Goal: Information Seeking & Learning: Learn about a topic

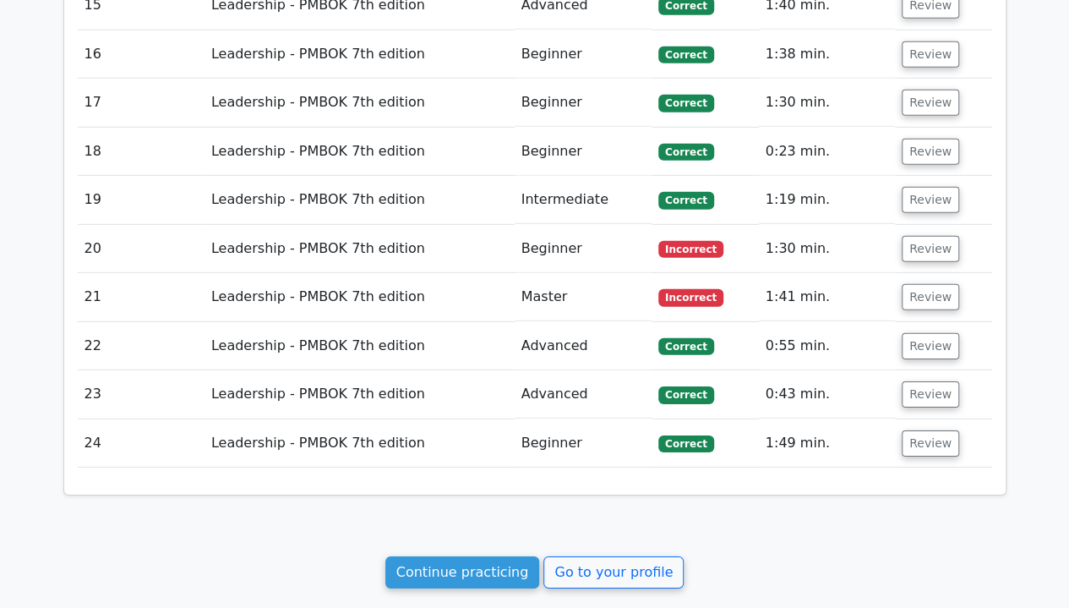
scroll to position [2616, 0]
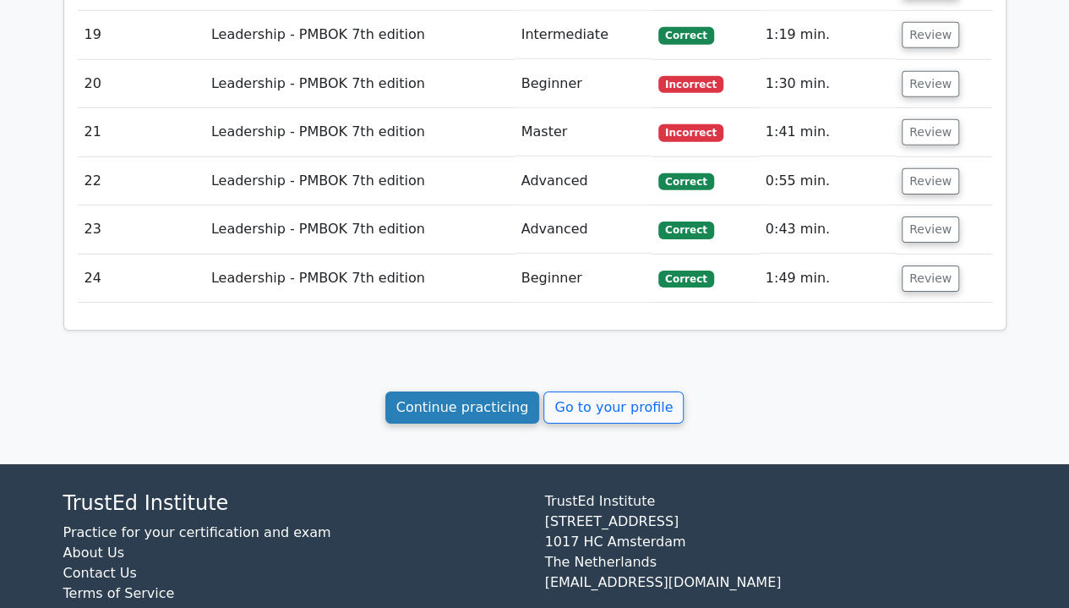
click at [490, 391] on link "Continue practicing" at bounding box center [463, 407] width 155 height 32
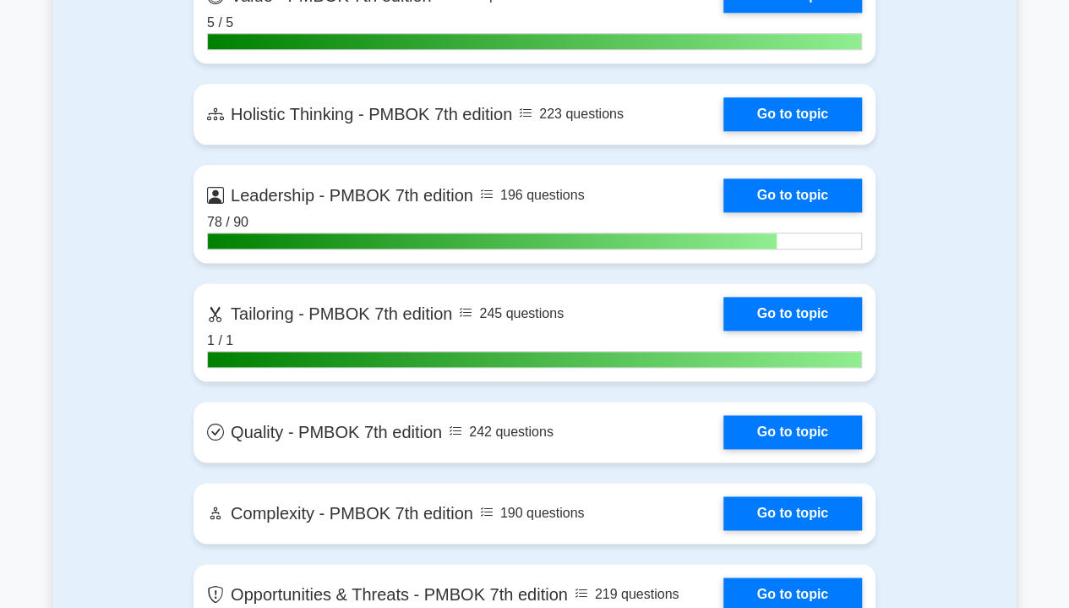
scroll to position [4153, 0]
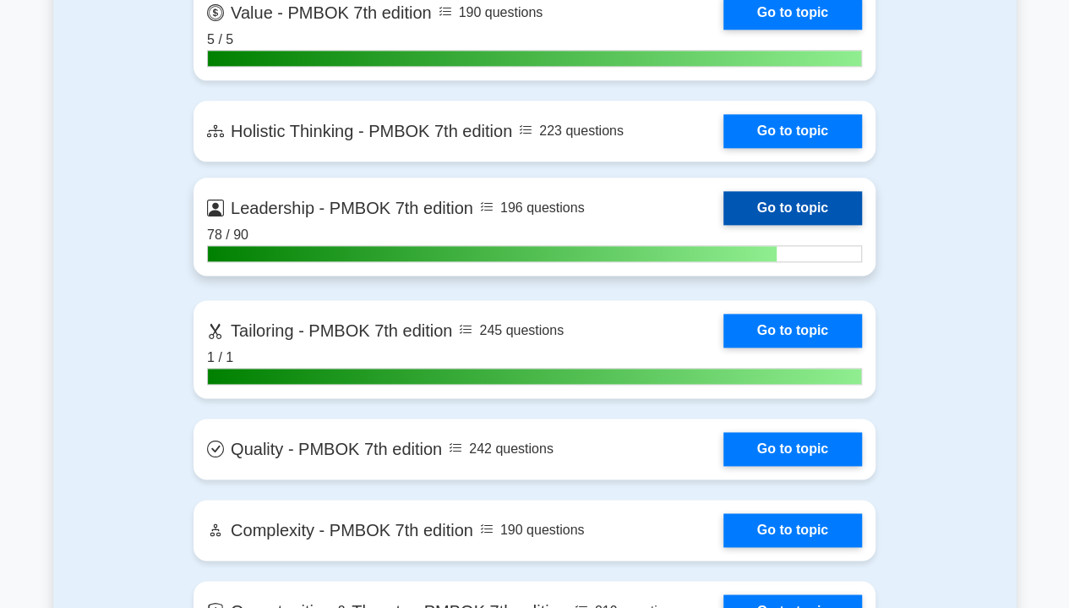
click at [805, 211] on link "Go to topic" at bounding box center [793, 208] width 139 height 34
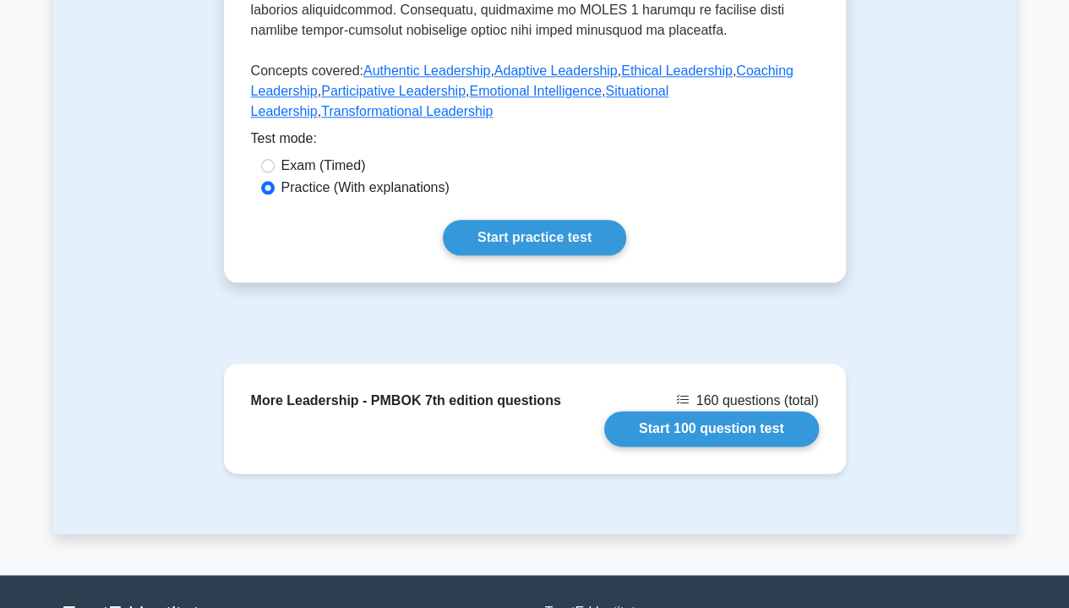
scroll to position [898, 0]
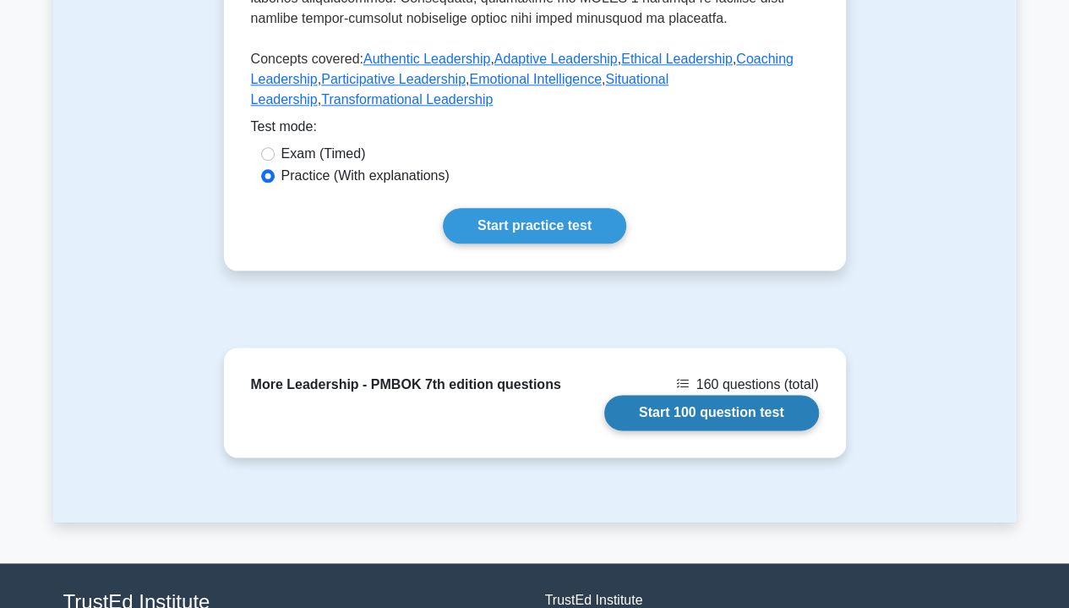
click at [757, 417] on link "Start 100 question test" at bounding box center [711, 413] width 215 height 36
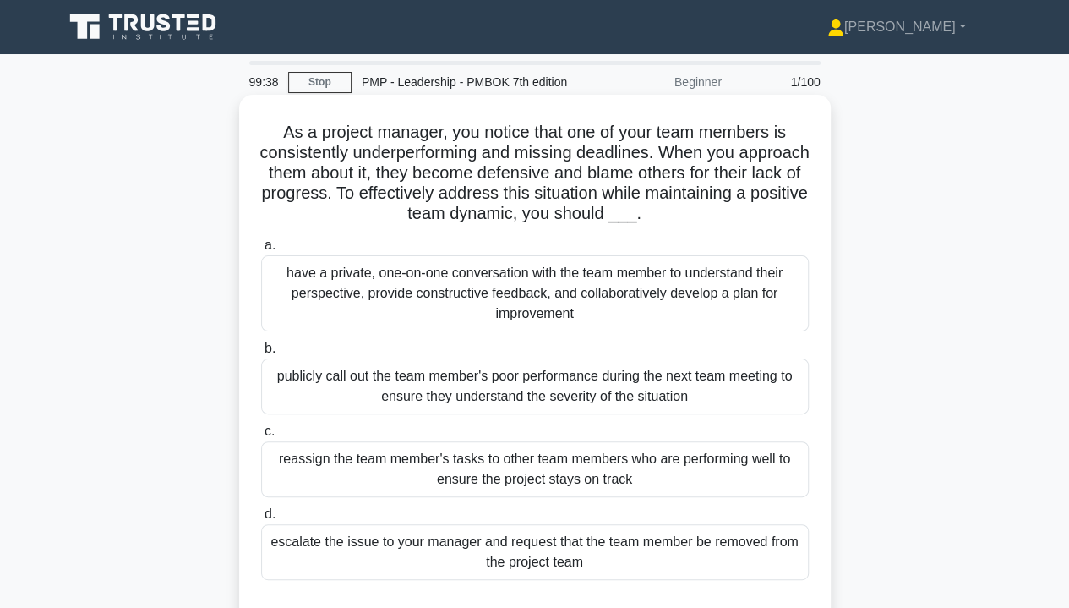
click at [622, 290] on div "have a private, one-on-one conversation with the team member to understand thei…" at bounding box center [535, 293] width 548 height 76
click at [261, 251] on input "a. have a private, one-on-one conversation with the team member to understand t…" at bounding box center [261, 245] width 0 height 11
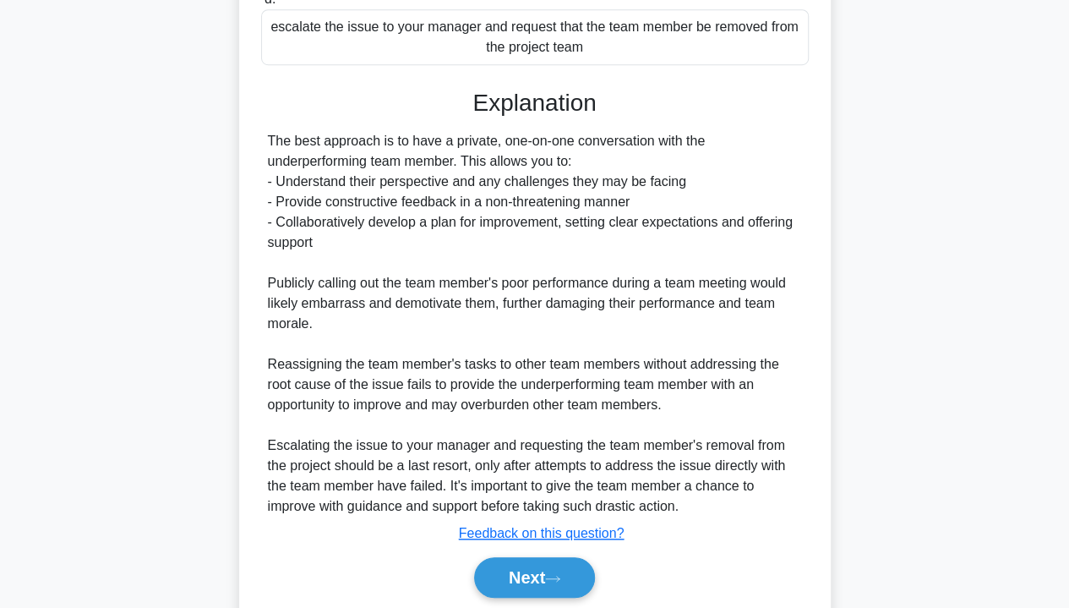
scroll to position [522, 0]
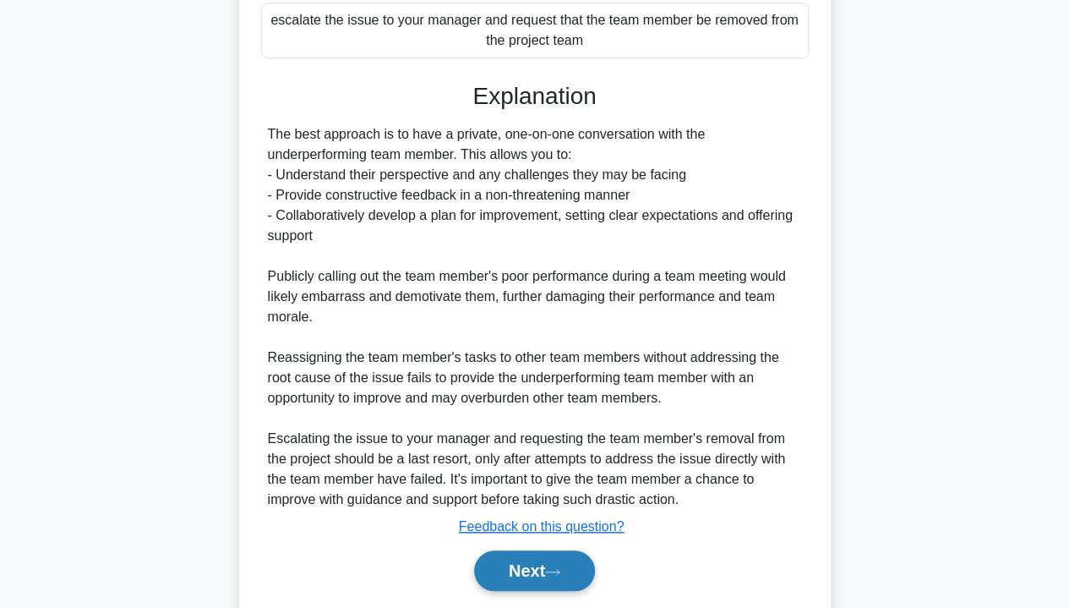
click at [557, 577] on icon at bounding box center [552, 571] width 15 height 9
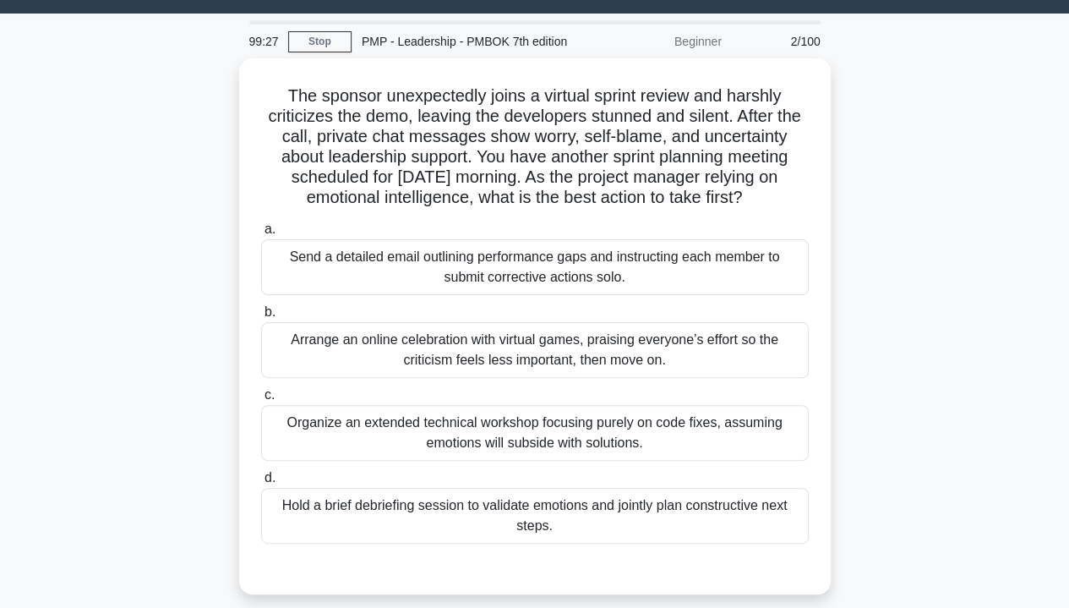
scroll to position [40, 0]
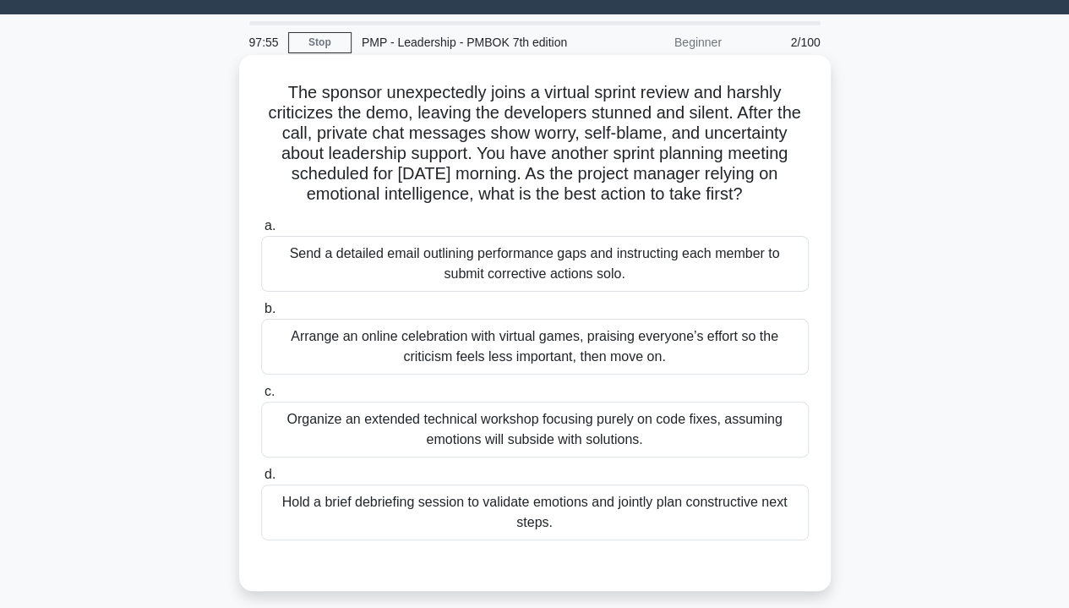
click at [287, 514] on div "Hold a brief debriefing session to validate emotions and jointly plan construct…" at bounding box center [535, 512] width 548 height 56
click at [261, 480] on input "d. Hold a brief debriefing session to validate emotions and jointly plan constr…" at bounding box center [261, 474] width 0 height 11
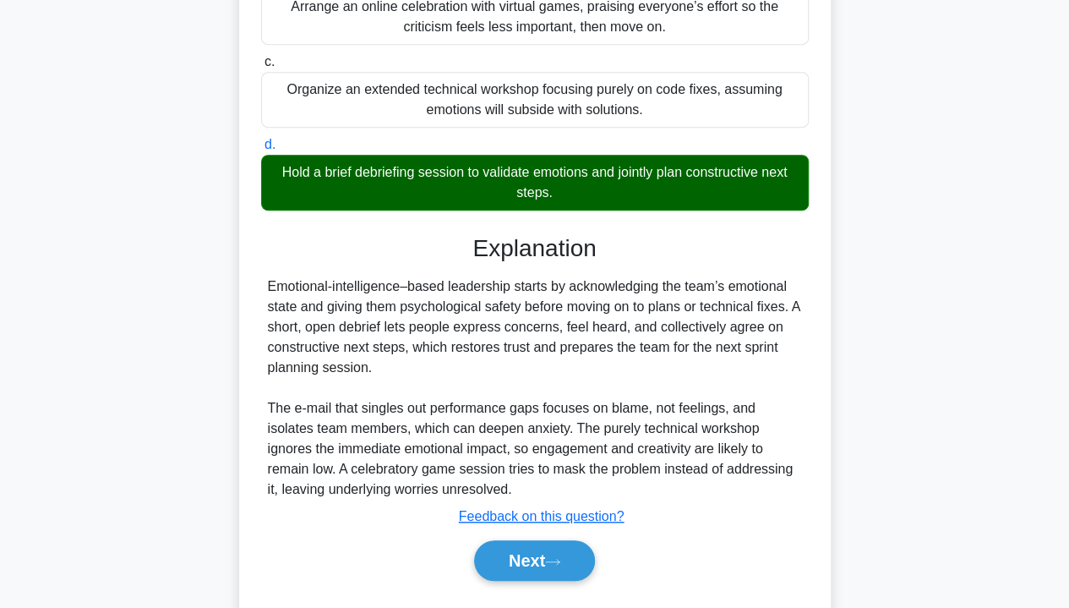
scroll to position [412, 0]
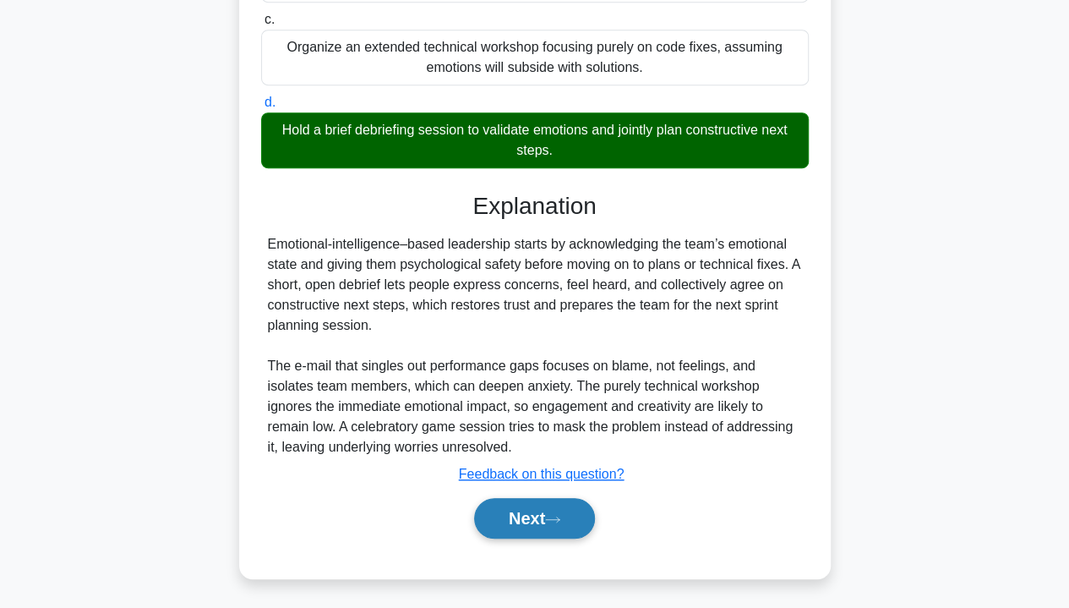
click at [524, 519] on button "Next" at bounding box center [534, 518] width 121 height 41
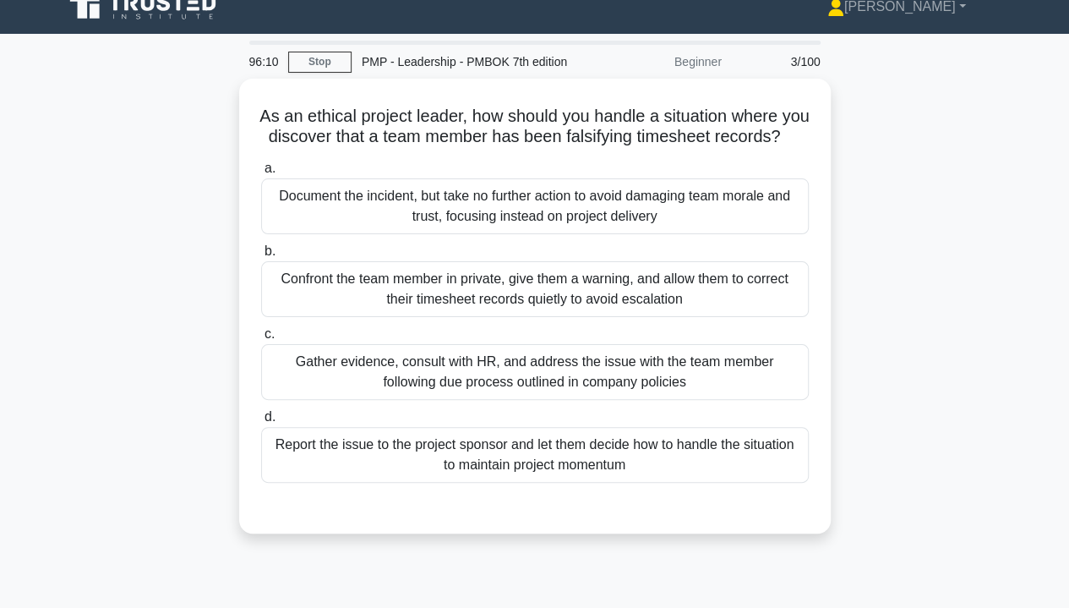
scroll to position [22, 0]
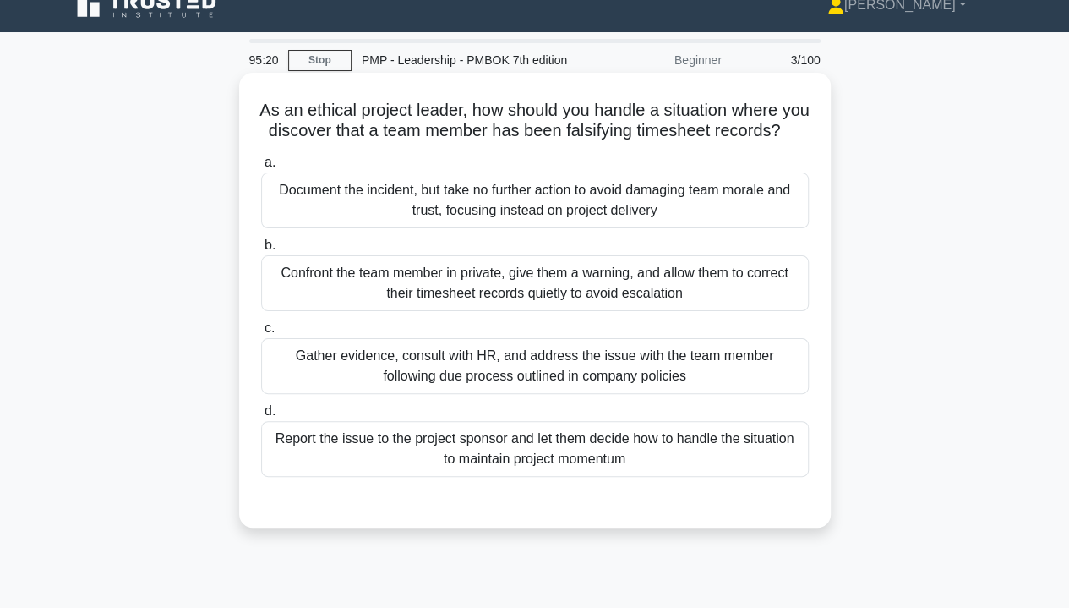
click at [692, 384] on div "Gather evidence, consult with HR, and address the issue with the team member fo…" at bounding box center [535, 366] width 548 height 56
click at [261, 334] on input "c. Gather evidence, consult with HR, and address the issue with the team member…" at bounding box center [261, 328] width 0 height 11
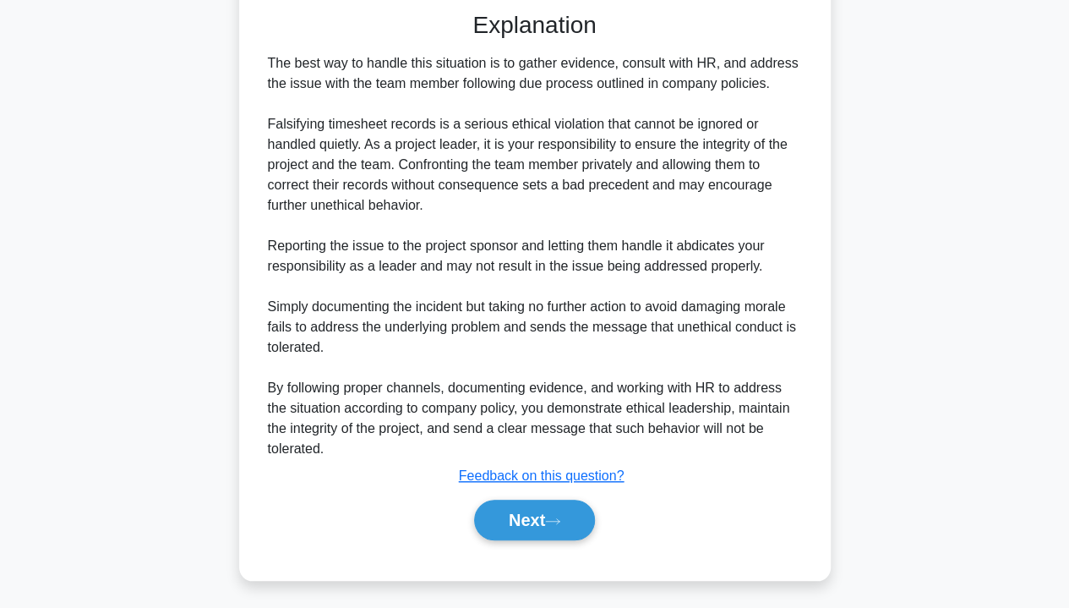
scroll to position [533, 0]
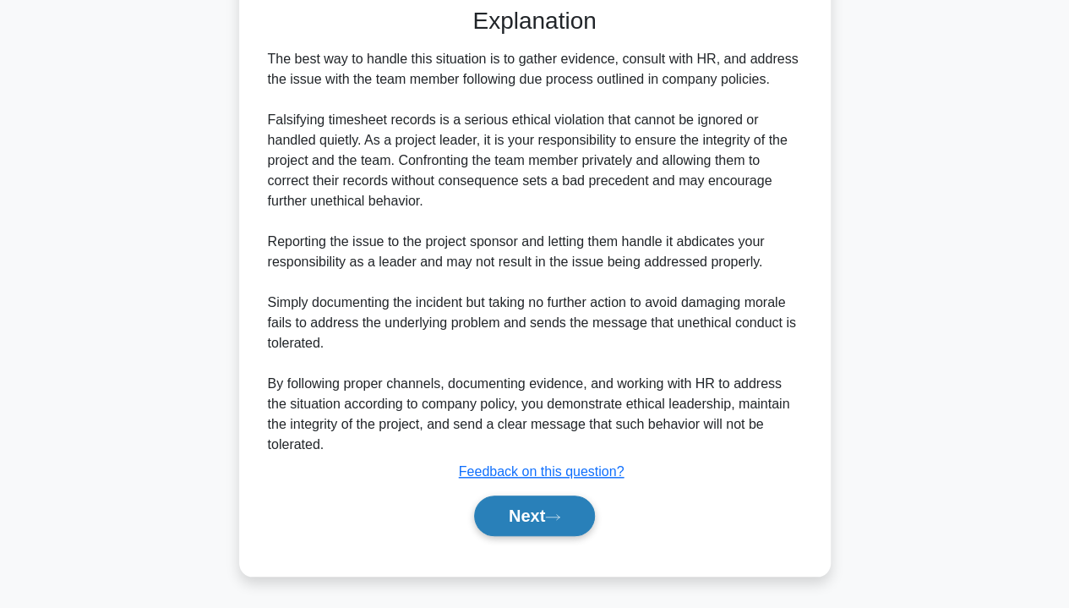
click at [546, 516] on button "Next" at bounding box center [534, 515] width 121 height 41
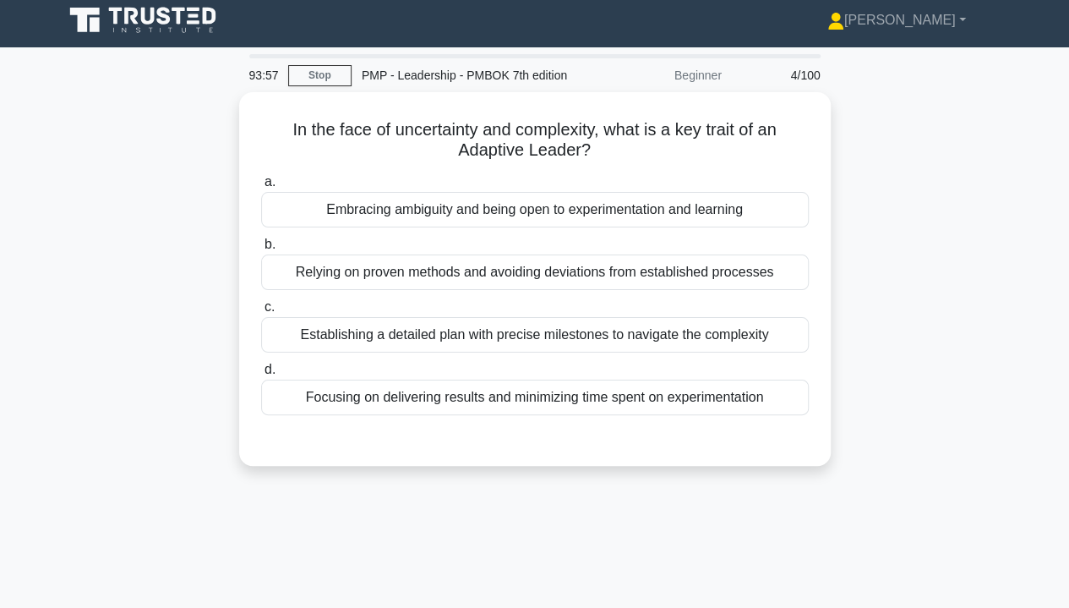
scroll to position [0, 0]
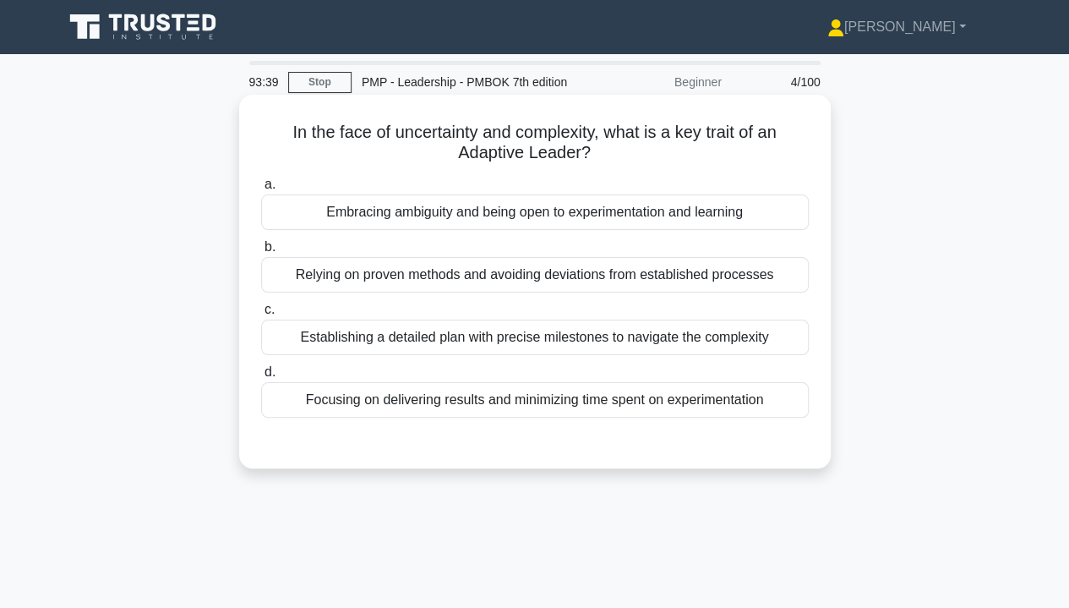
click at [711, 211] on div "Embracing ambiguity and being open to experimentation and learning" at bounding box center [535, 212] width 548 height 36
click at [261, 190] on input "a. Embracing ambiguity and being open to experimentation and learning" at bounding box center [261, 184] width 0 height 11
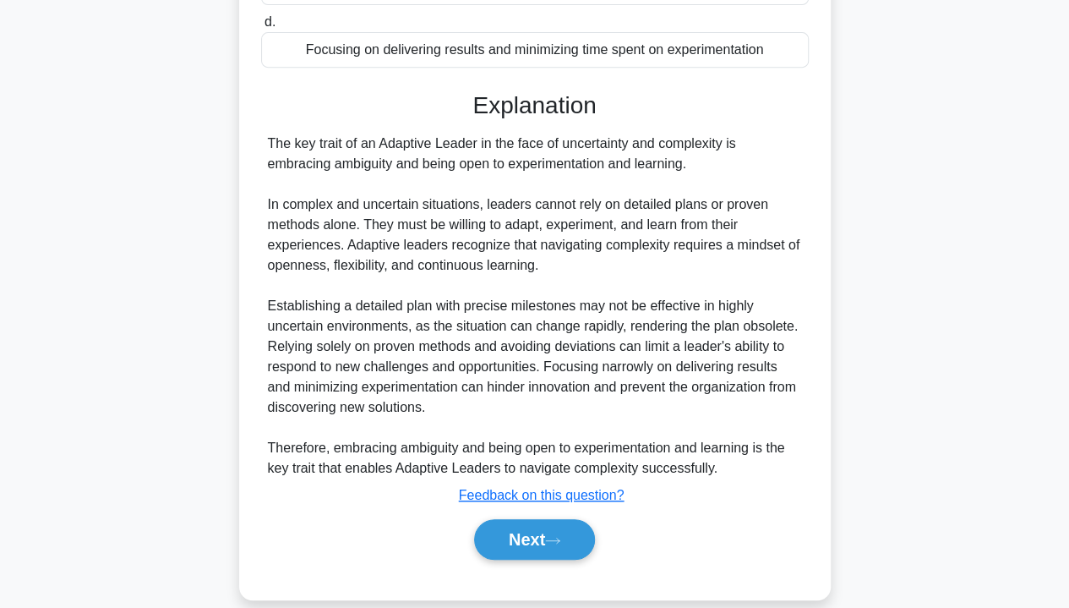
scroll to position [371, 0]
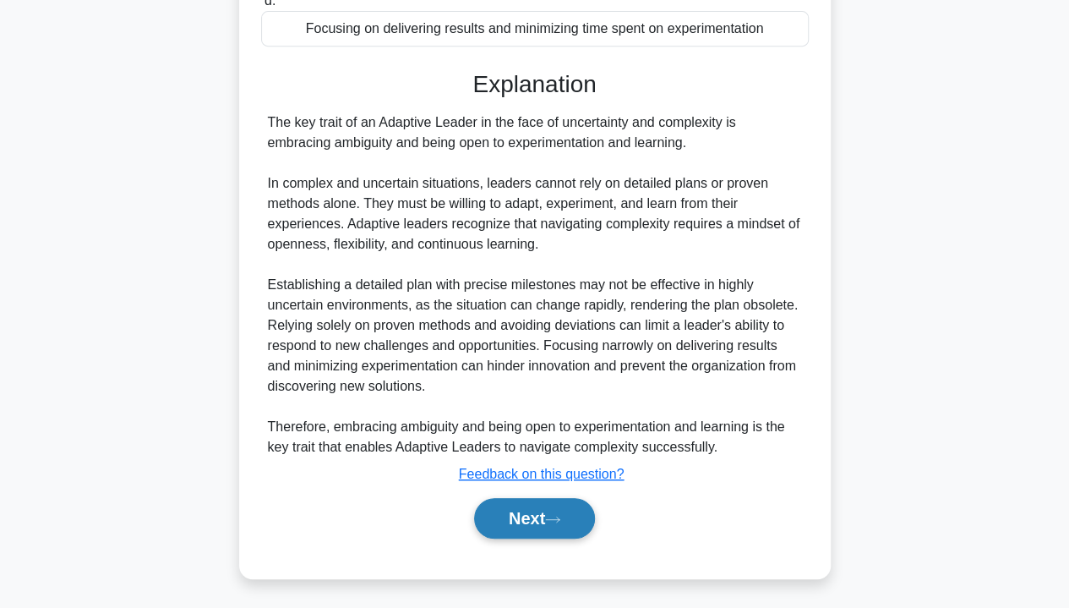
click at [549, 521] on button "Next" at bounding box center [534, 518] width 121 height 41
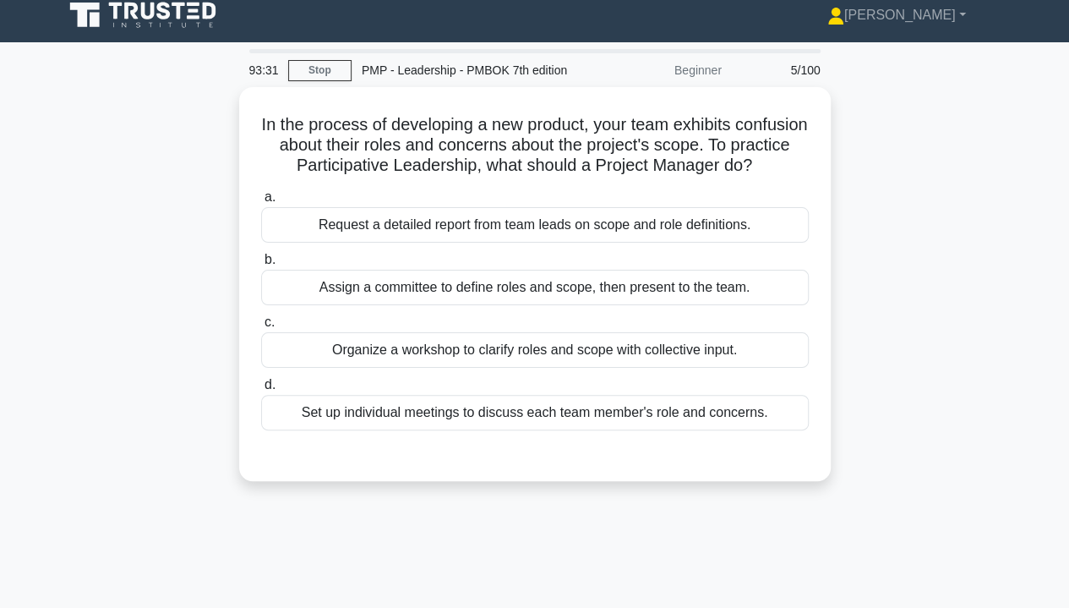
scroll to position [5, 0]
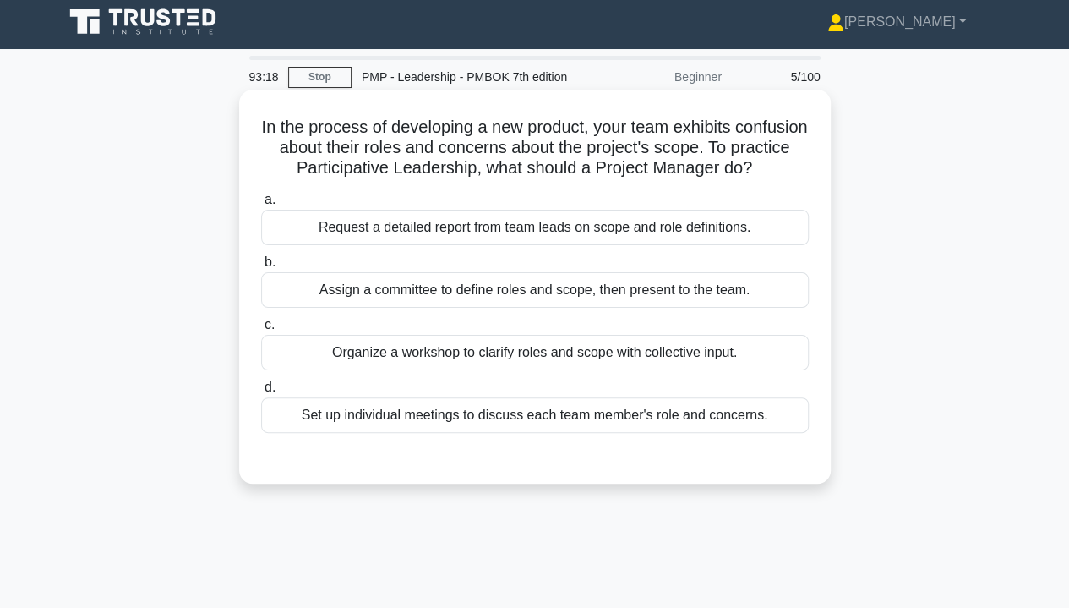
click at [722, 370] on div "Organize a workshop to clarify roles and scope with collective input." at bounding box center [535, 353] width 548 height 36
click at [261, 331] on input "c. Organize a workshop to clarify roles and scope with collective input." at bounding box center [261, 325] width 0 height 11
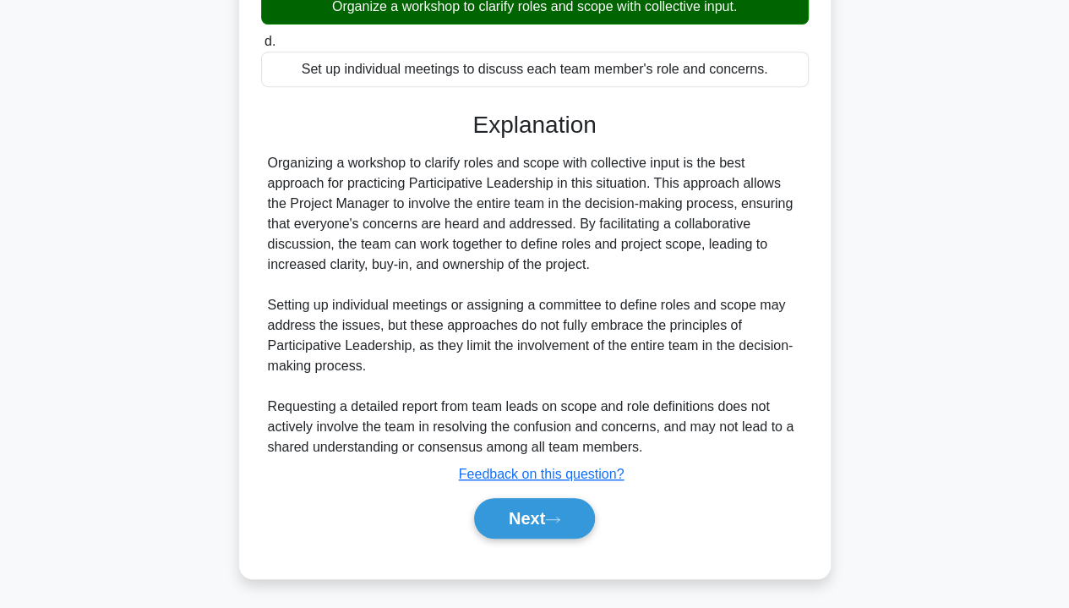
scroll to position [371, 0]
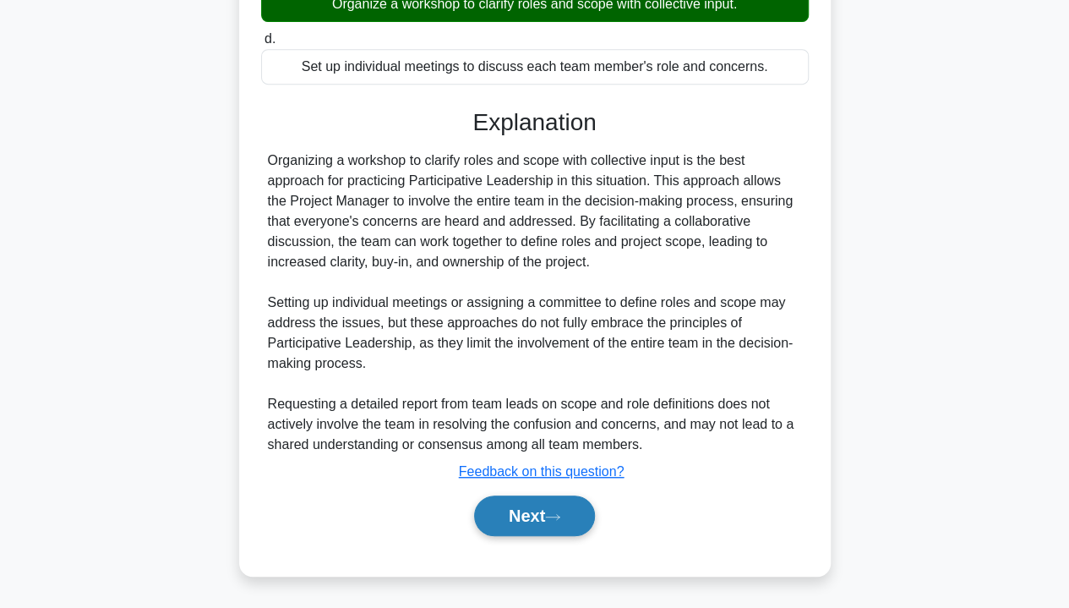
click at [544, 522] on button "Next" at bounding box center [534, 515] width 121 height 41
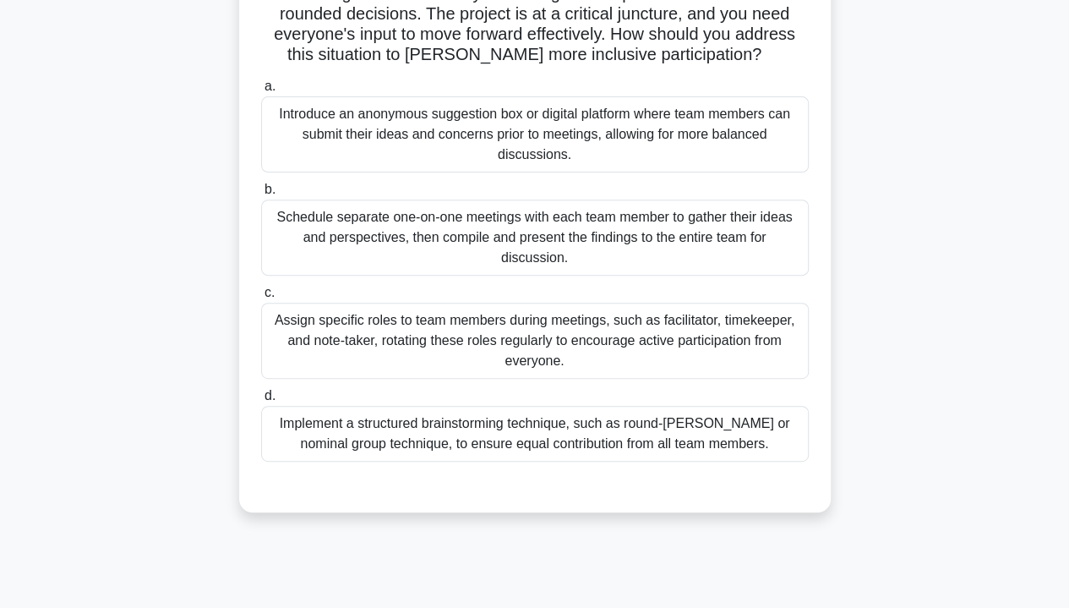
scroll to position [222, 0]
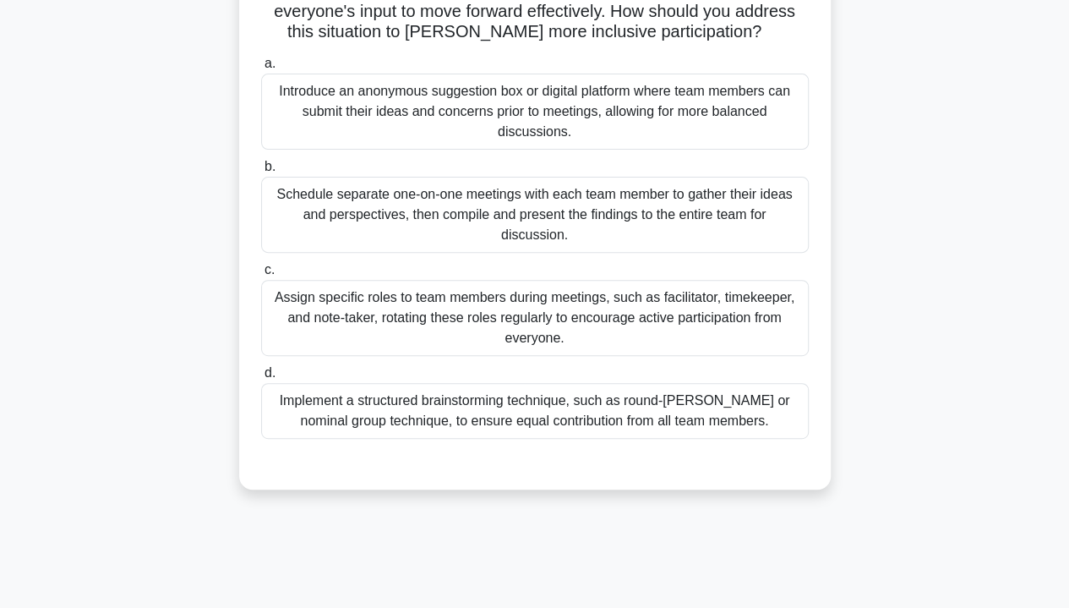
click at [732, 409] on div "Implement a structured brainstorming technique, such as round-robin or nominal …" at bounding box center [535, 411] width 548 height 56
click at [261, 379] on input "d. Implement a structured brainstorming technique, such as round-robin or nomin…" at bounding box center [261, 373] width 0 height 11
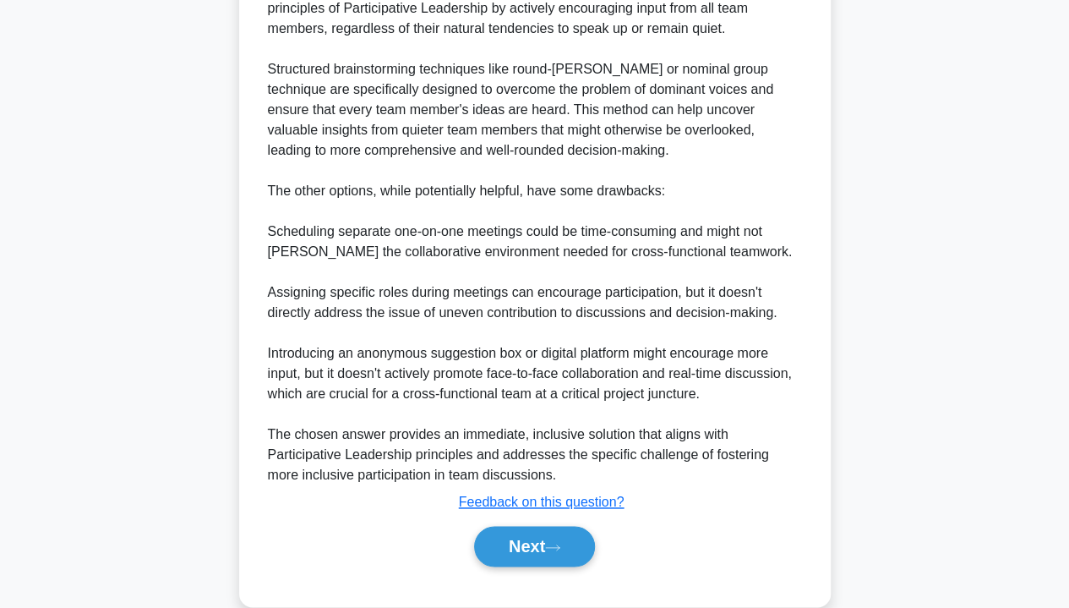
scroll to position [858, 0]
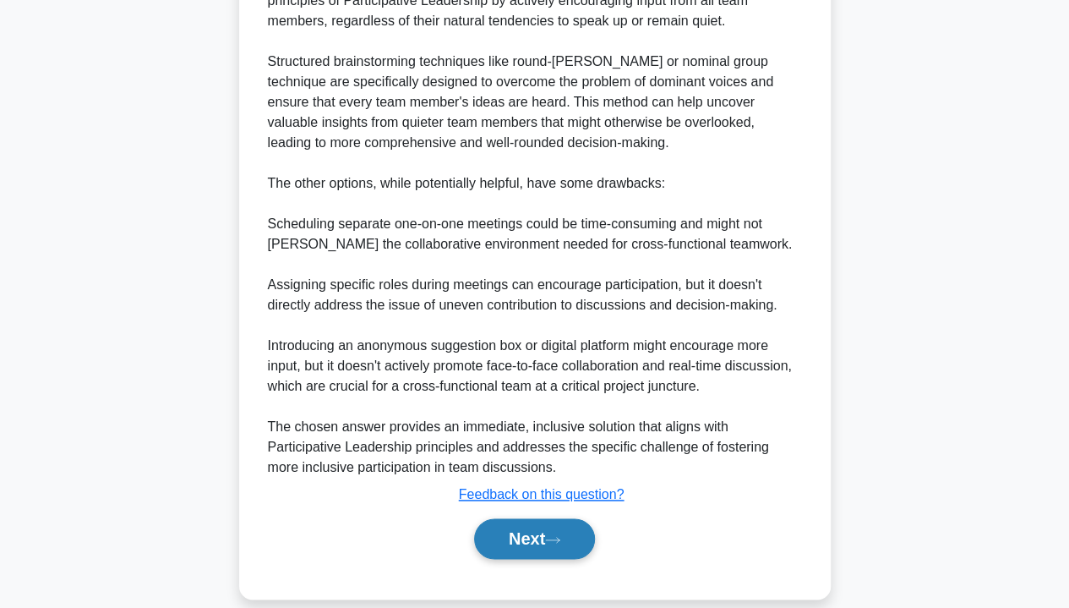
click at [561, 535] on icon at bounding box center [552, 539] width 15 height 9
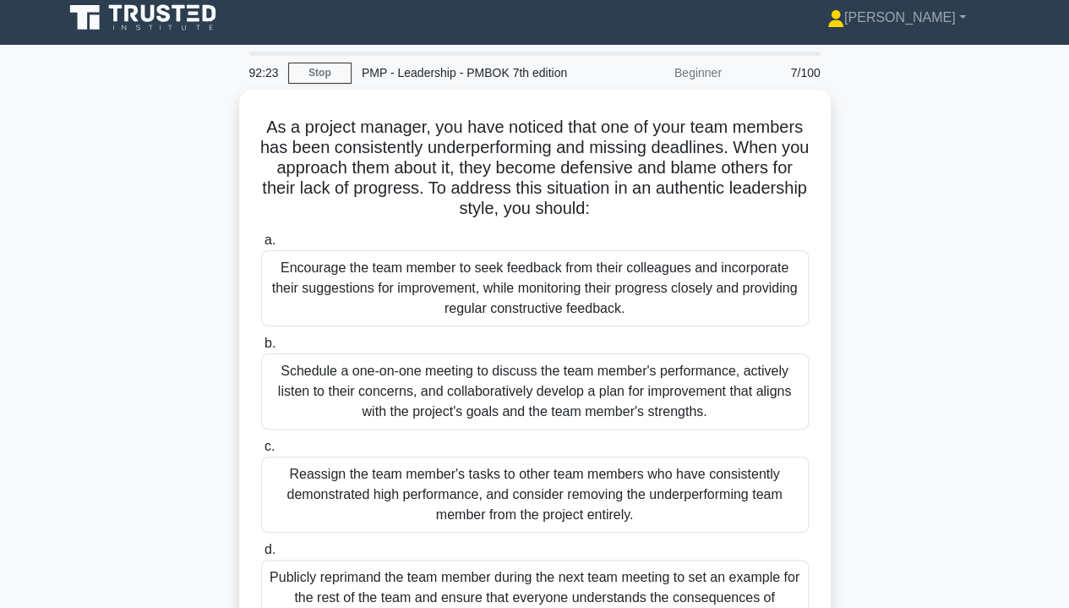
scroll to position [0, 0]
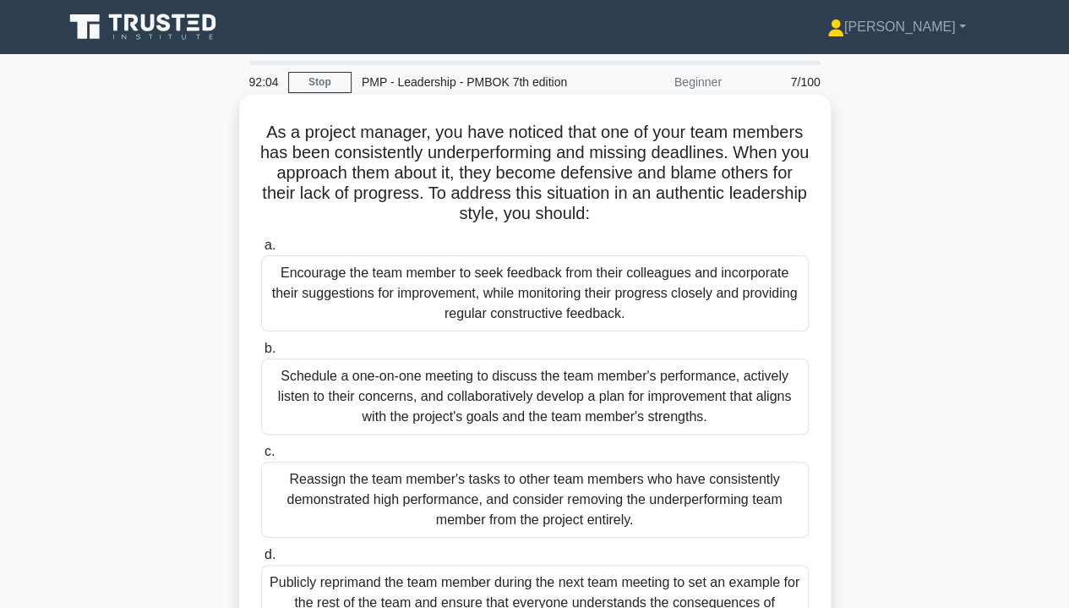
click at [721, 403] on div "Schedule a one-on-one meeting to discuss the team member's performance, activel…" at bounding box center [535, 396] width 548 height 76
click at [261, 354] on input "b. Schedule a one-on-one meeting to discuss the team member's performance, acti…" at bounding box center [261, 348] width 0 height 11
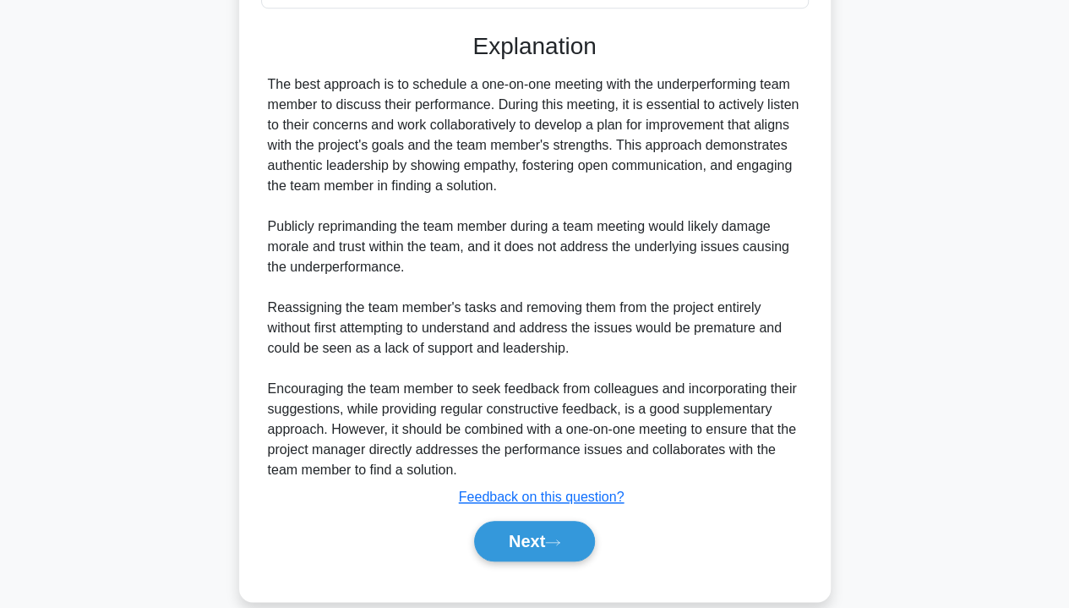
scroll to position [655, 0]
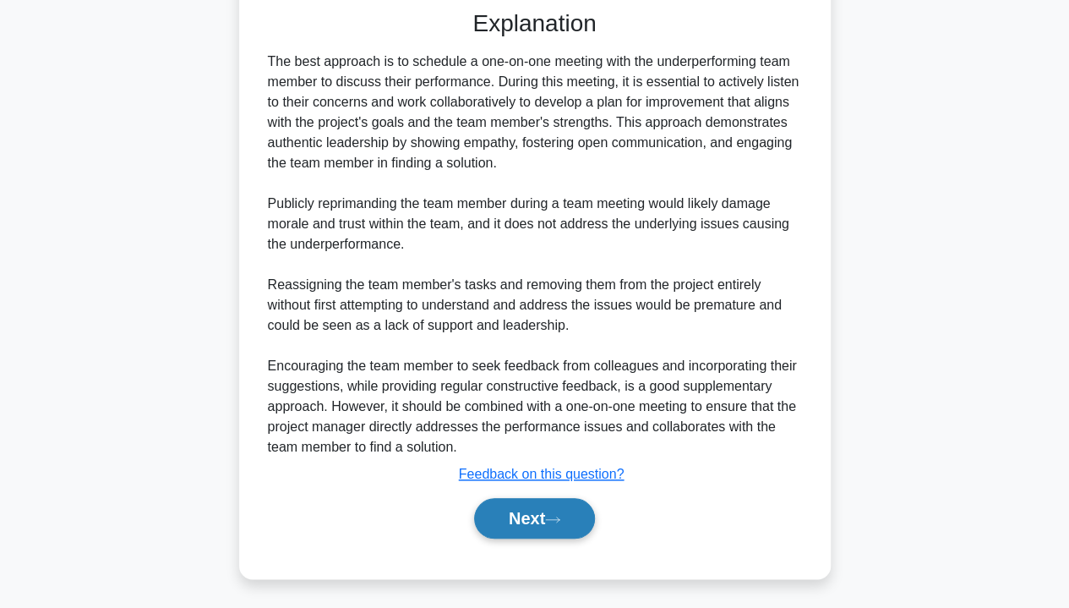
click at [556, 519] on icon at bounding box center [552, 519] width 15 height 9
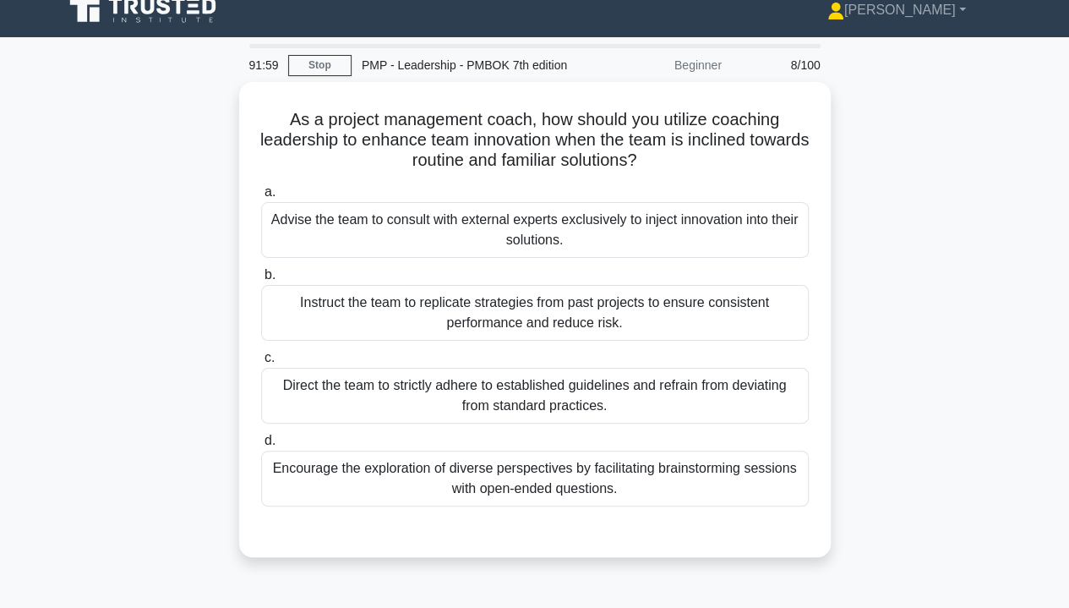
scroll to position [0, 0]
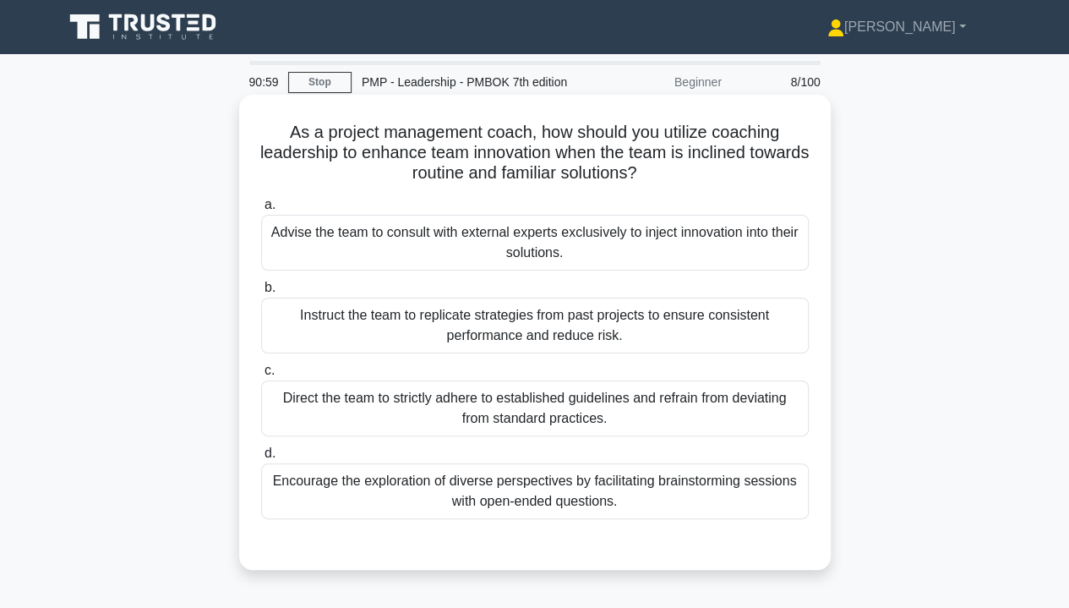
click at [708, 489] on div "Encourage the exploration of diverse perspectives by facilitating brainstorming…" at bounding box center [535, 491] width 548 height 56
click at [261, 459] on input "d. Encourage the exploration of diverse perspectives by facilitating brainstorm…" at bounding box center [261, 453] width 0 height 11
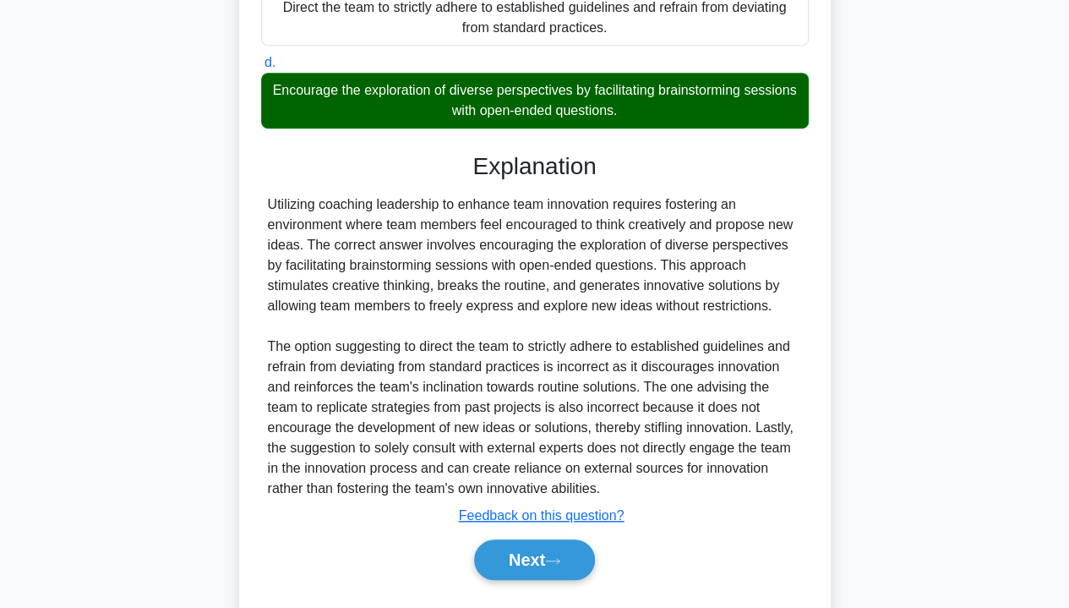
scroll to position [432, 0]
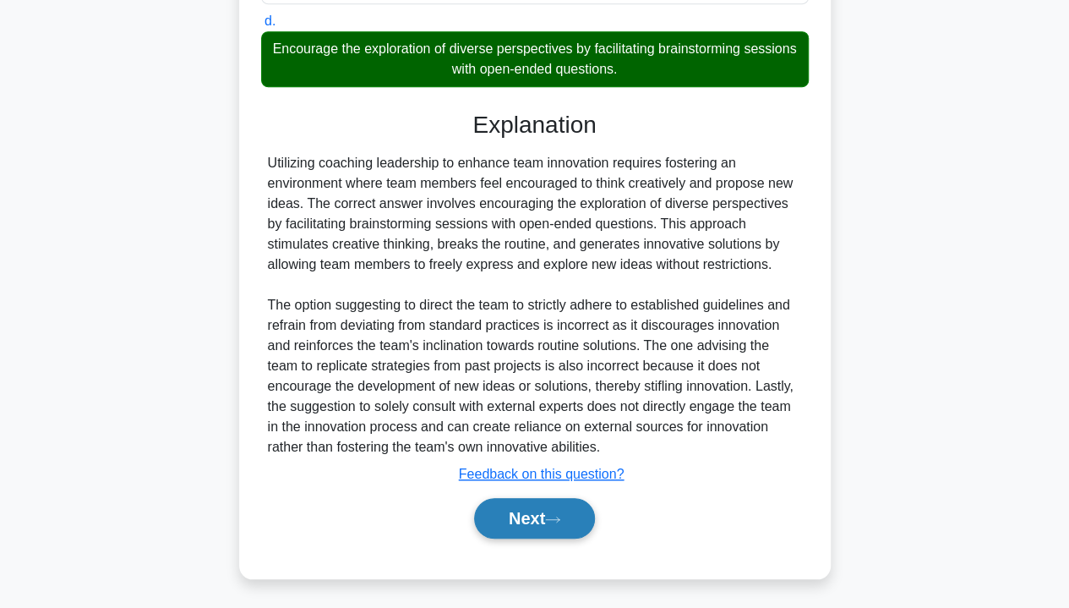
click at [572, 511] on button "Next" at bounding box center [534, 518] width 121 height 41
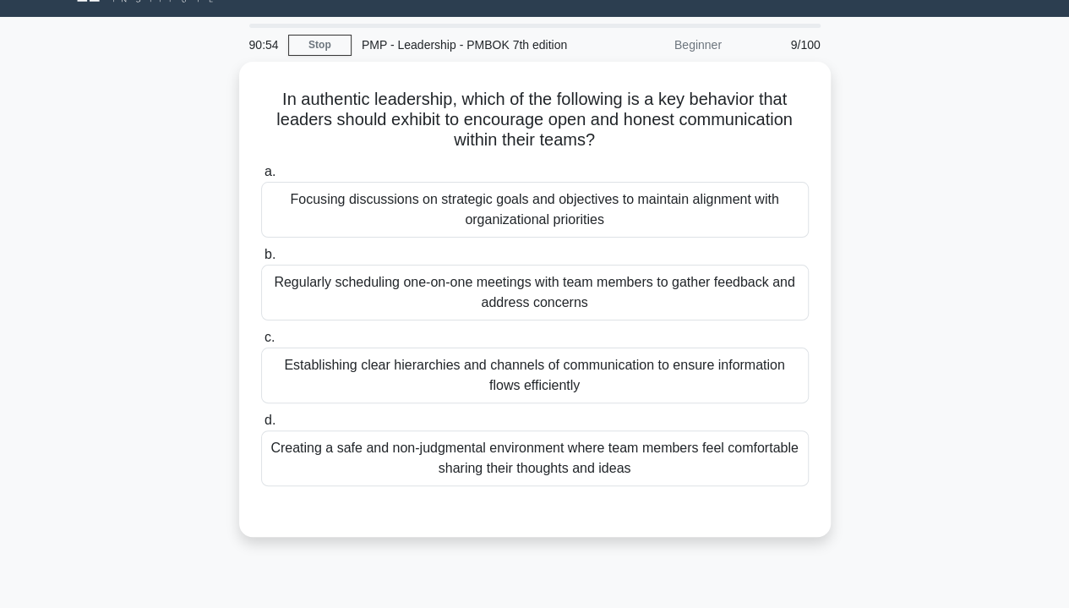
scroll to position [0, 0]
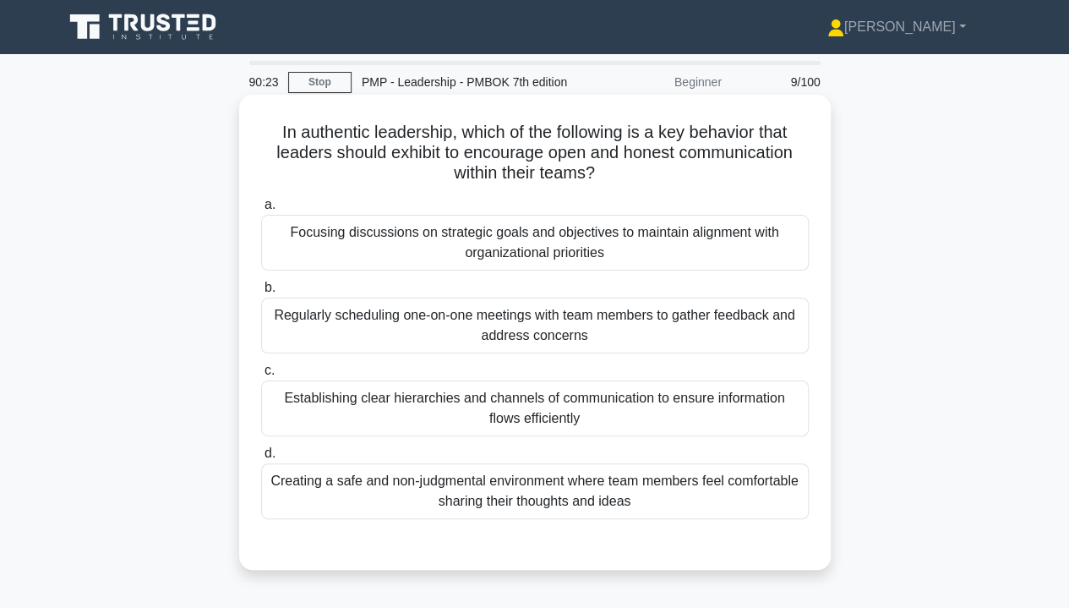
click at [624, 495] on div "Creating a safe and non-judgmental environment where team members feel comforta…" at bounding box center [535, 491] width 548 height 56
click at [261, 459] on input "d. Creating a safe and non-judgmental environment where team members feel comfo…" at bounding box center [261, 453] width 0 height 11
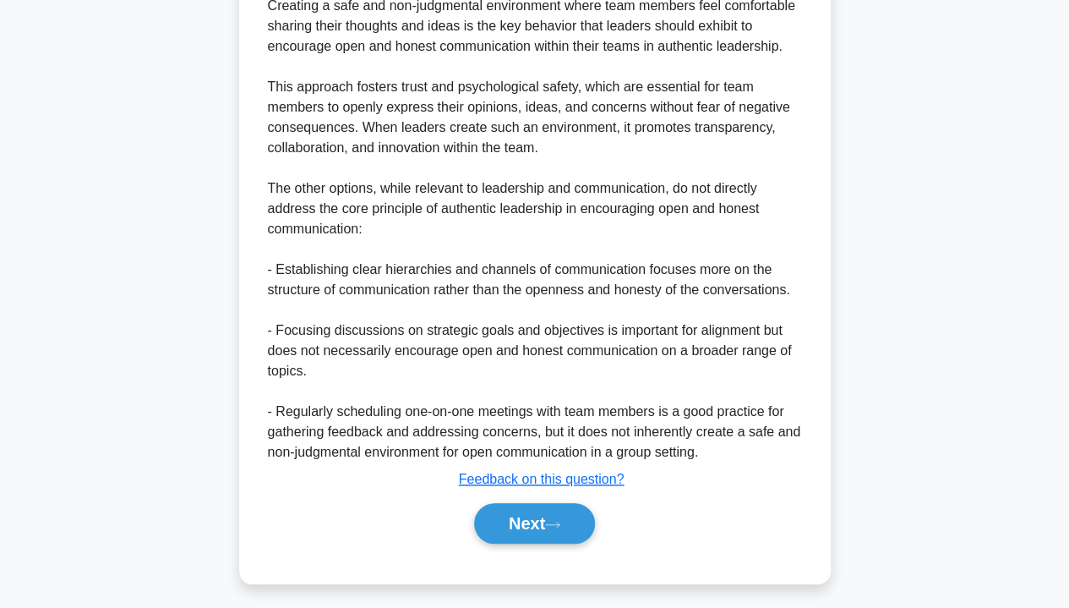
scroll to position [594, 0]
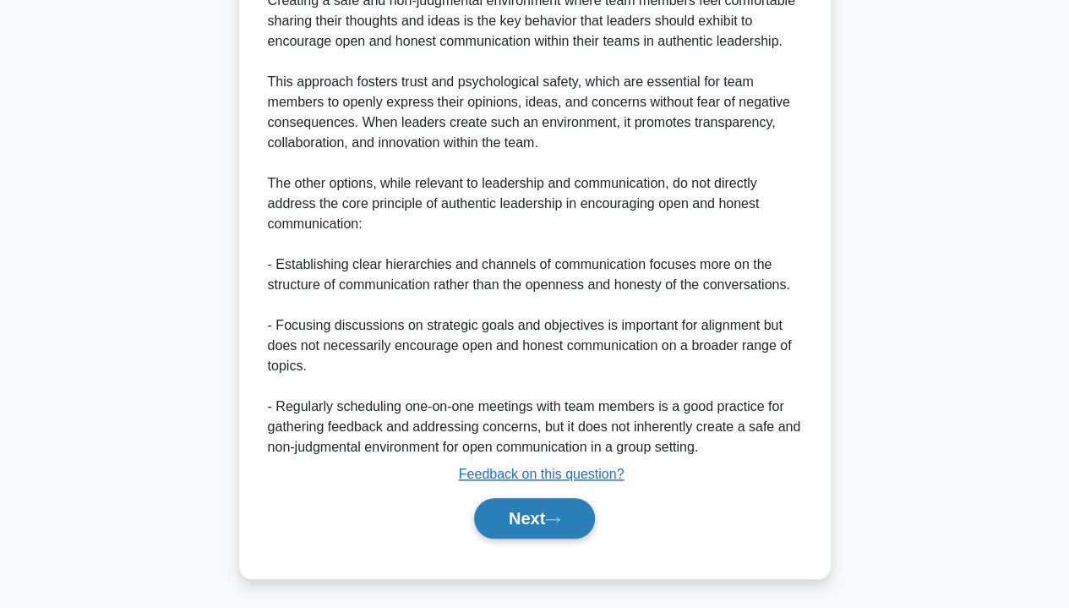
click at [544, 524] on button "Next" at bounding box center [534, 518] width 121 height 41
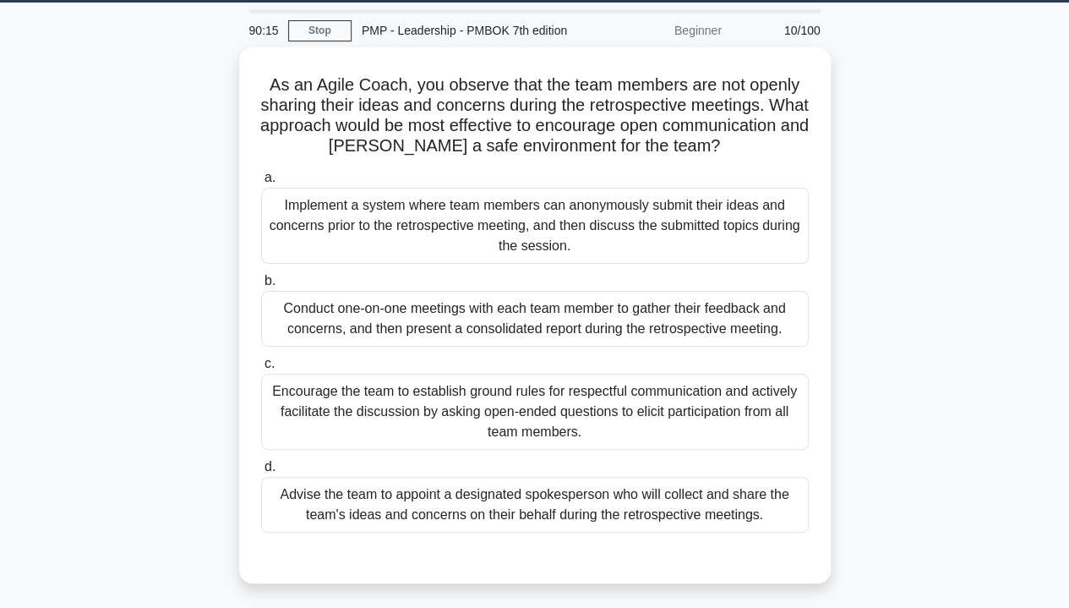
scroll to position [53, 0]
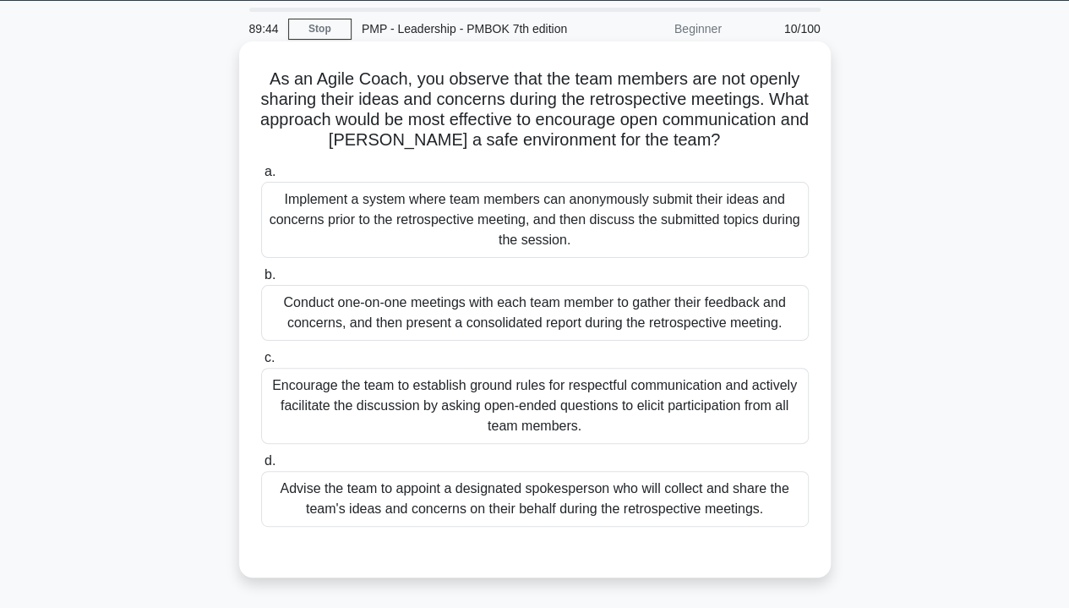
click at [644, 397] on div "Encourage the team to establish ground rules for respectful communication and a…" at bounding box center [535, 406] width 548 height 76
click at [261, 364] on input "c. Encourage the team to establish ground rules for respectful communication an…" at bounding box center [261, 358] width 0 height 11
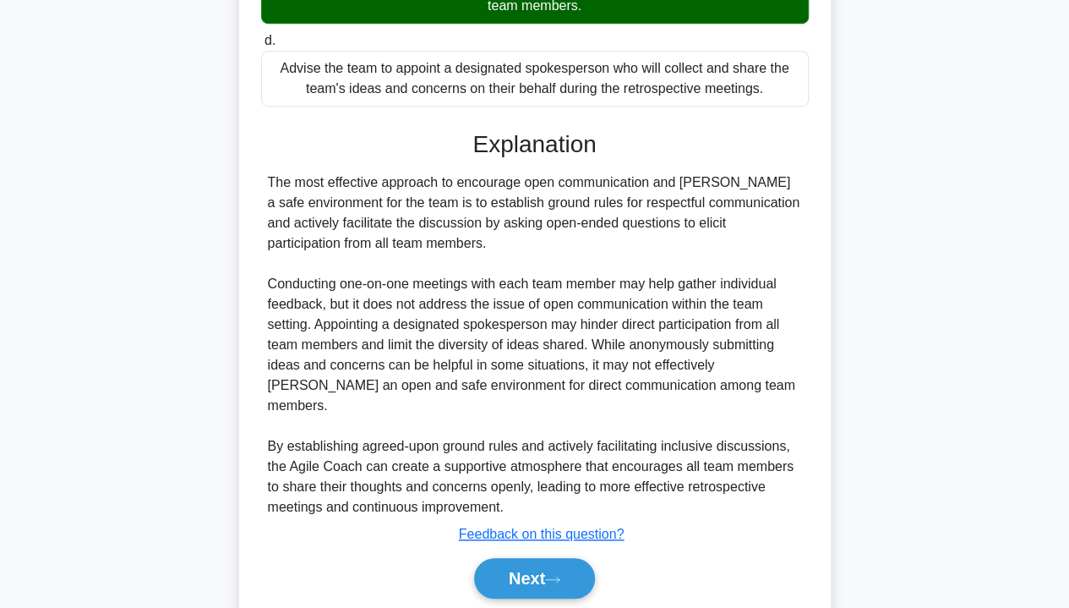
scroll to position [513, 0]
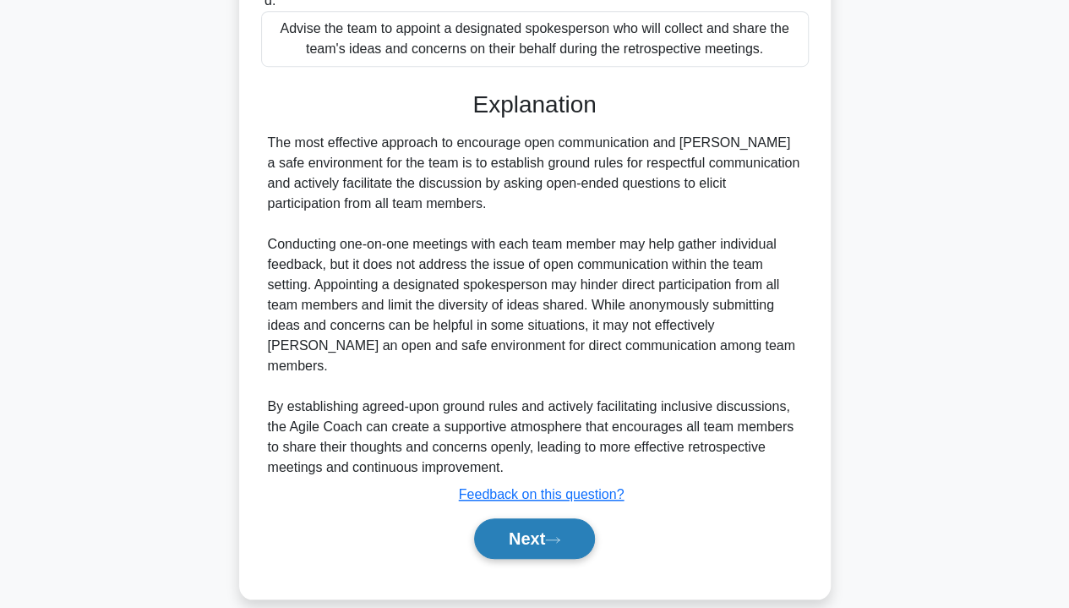
click at [543, 520] on button "Next" at bounding box center [534, 538] width 121 height 41
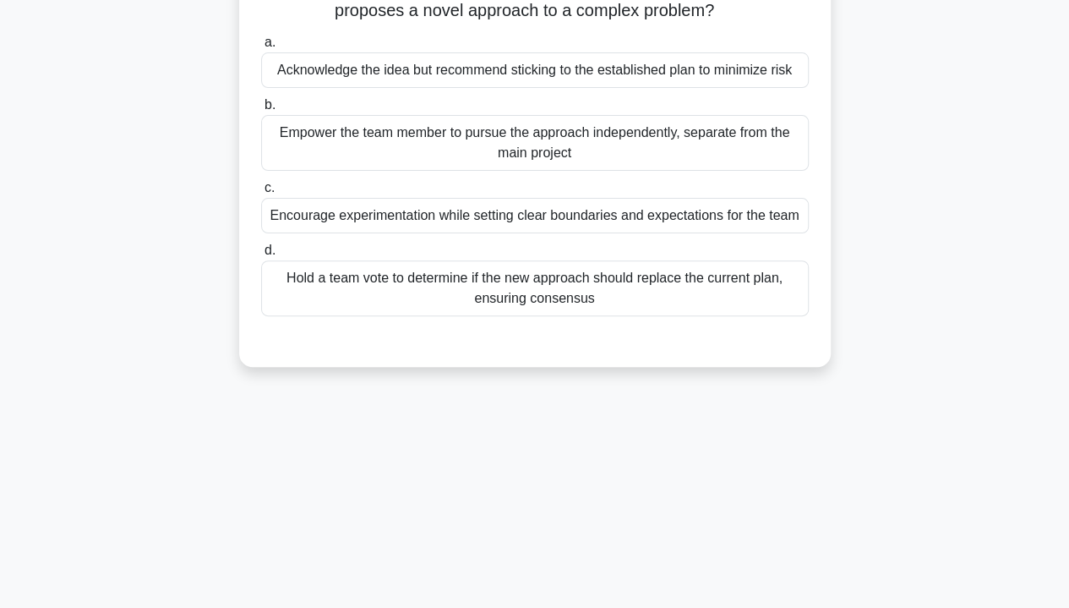
scroll to position [0, 0]
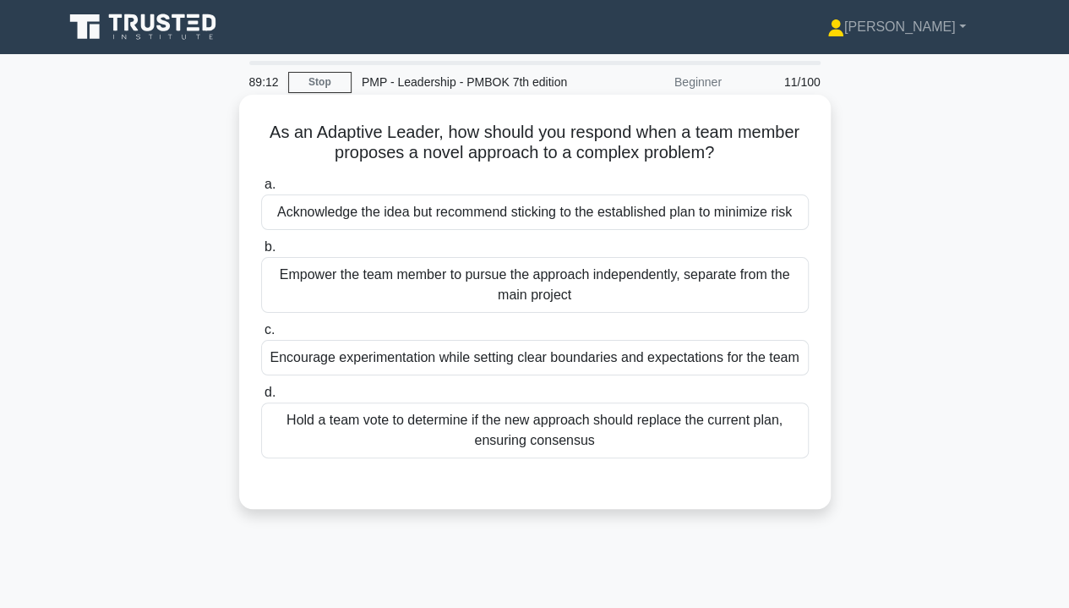
click at [728, 435] on div "Hold a team vote to determine if the new approach should replace the current pl…" at bounding box center [535, 430] width 548 height 56
click at [261, 398] on input "d. Hold a team vote to determine if the new approach should replace the current…" at bounding box center [261, 392] width 0 height 11
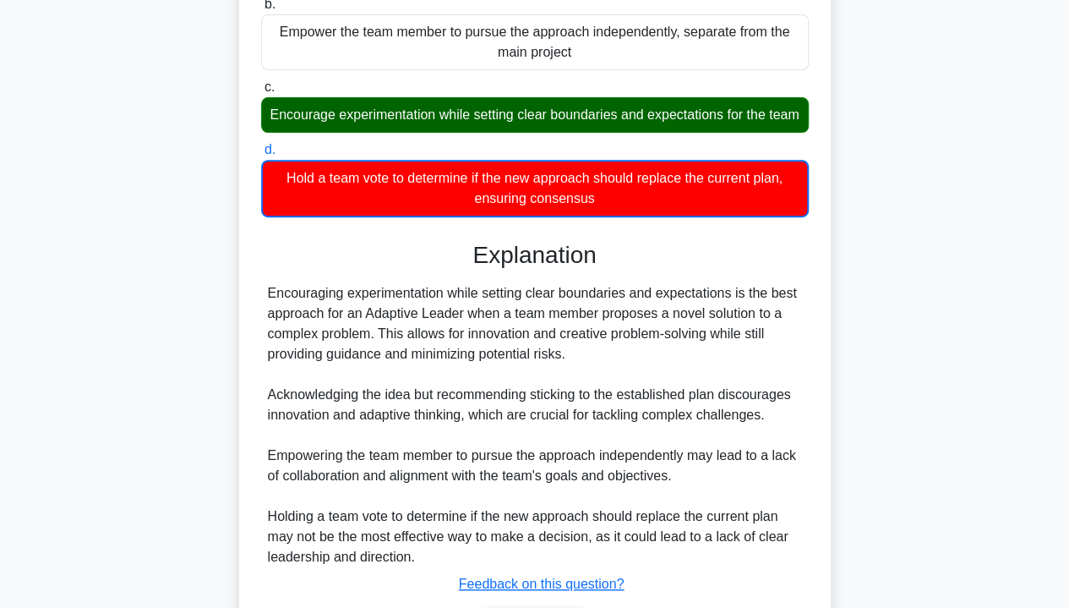
scroll to position [374, 0]
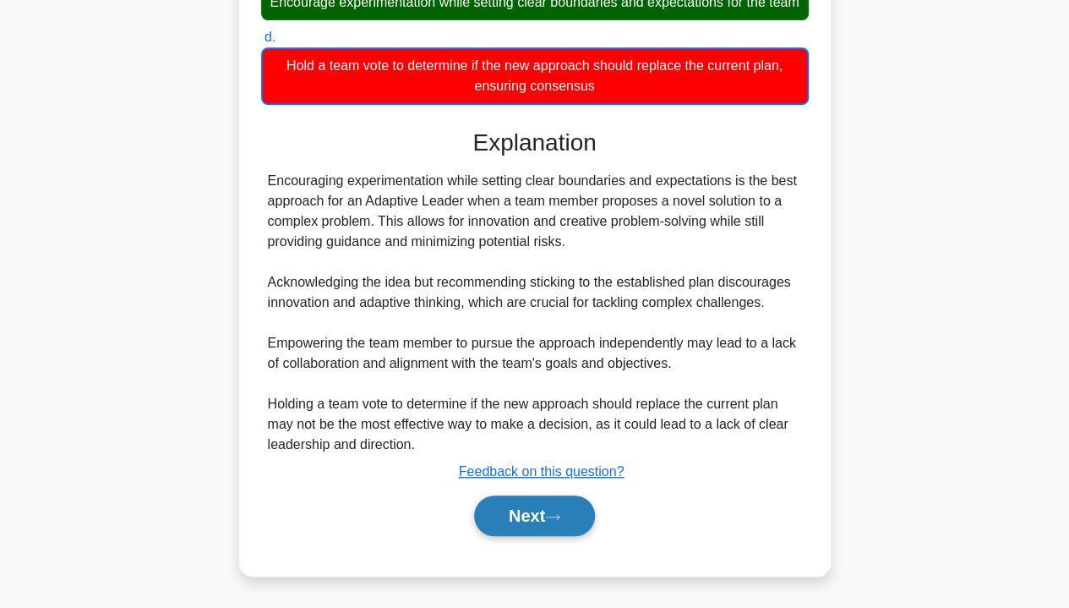
click at [544, 524] on button "Next" at bounding box center [534, 515] width 121 height 41
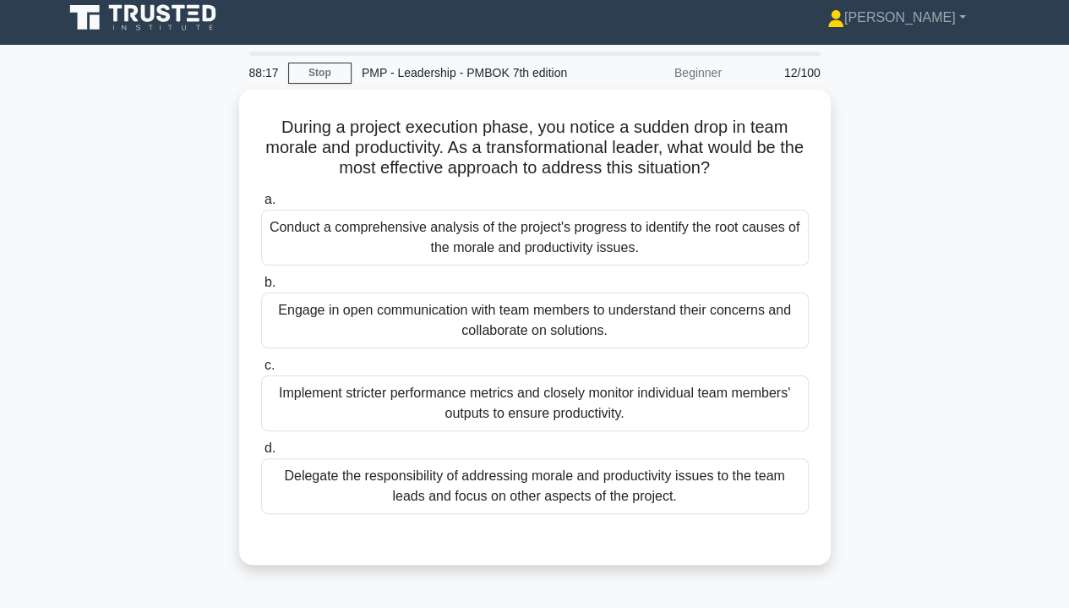
scroll to position [0, 0]
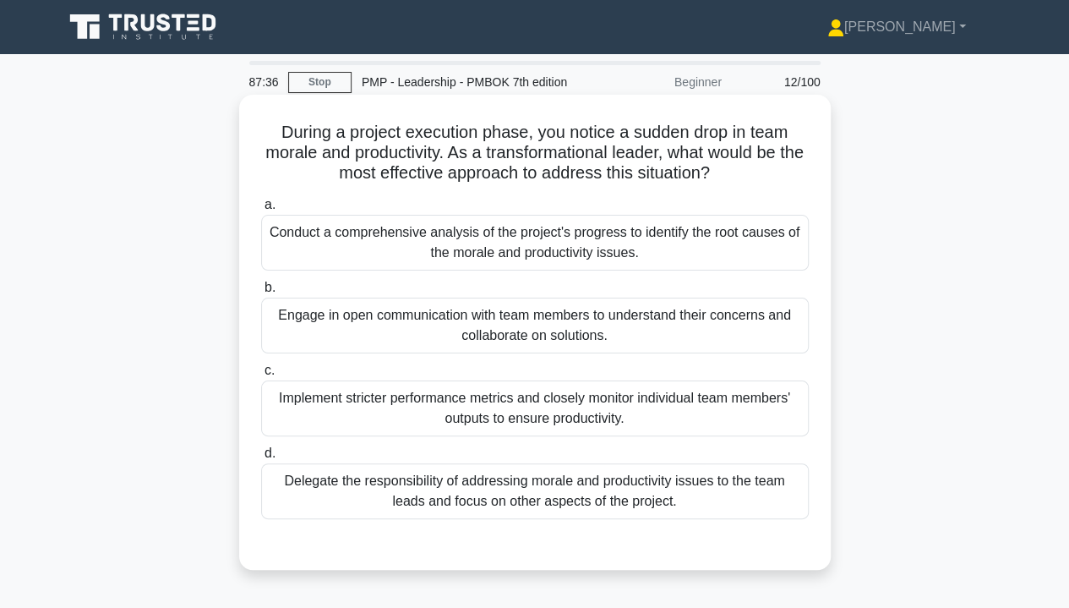
click at [664, 331] on div "Engage in open communication with team members to understand their concerns and…" at bounding box center [535, 326] width 548 height 56
click at [261, 293] on input "b. Engage in open communication with team members to understand their concerns …" at bounding box center [261, 287] width 0 height 11
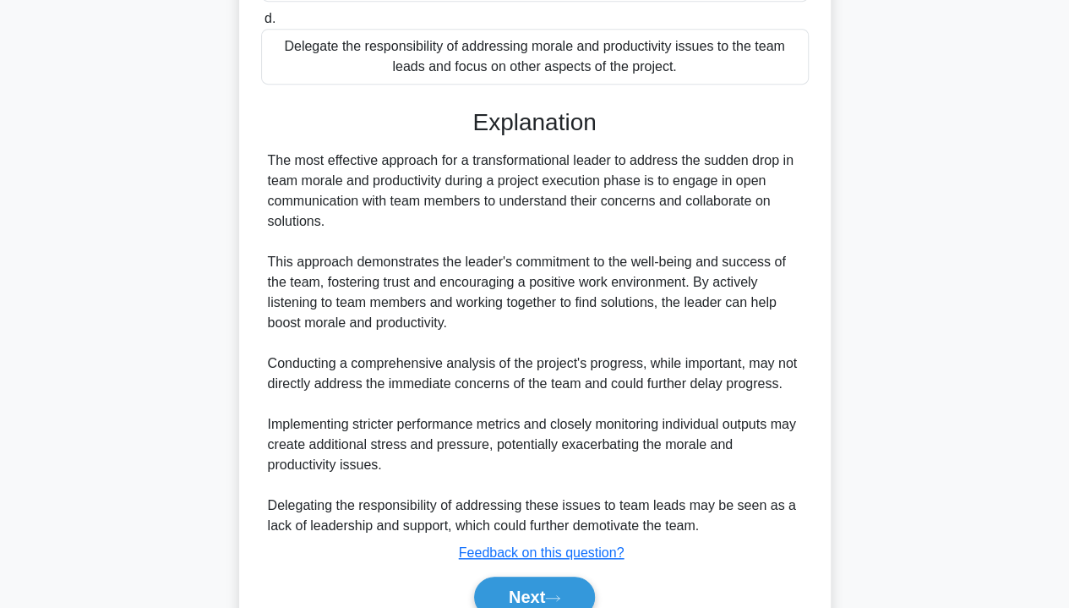
scroll to position [513, 0]
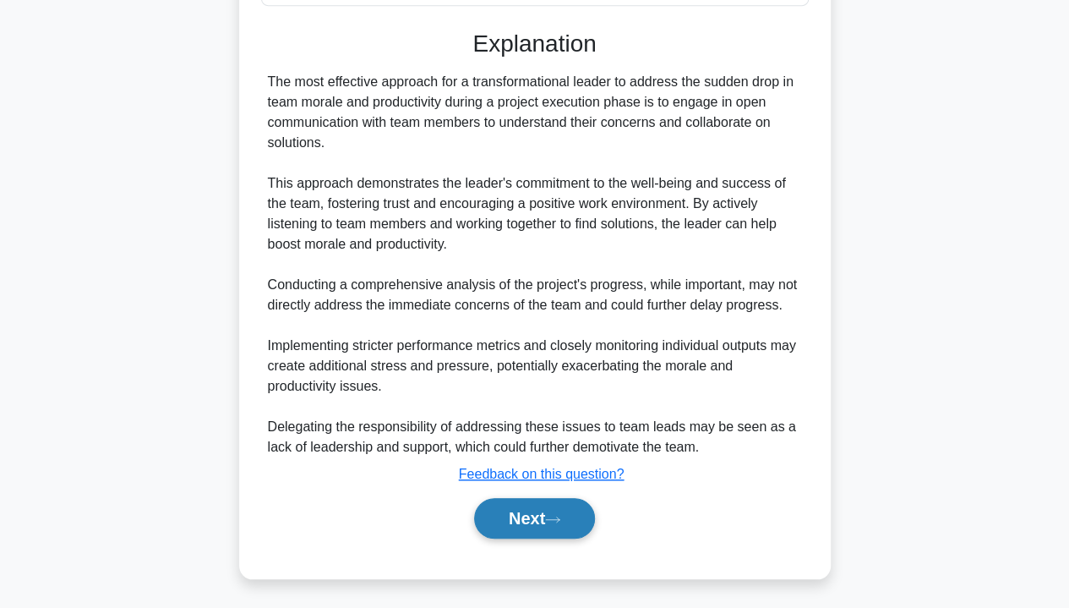
click at [506, 530] on button "Next" at bounding box center [534, 518] width 121 height 41
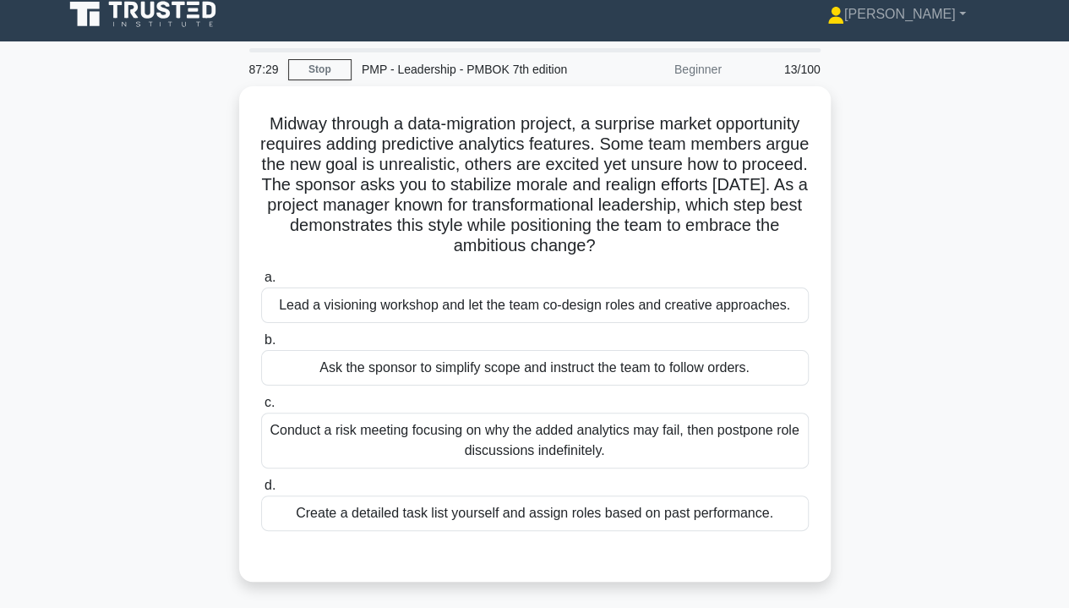
scroll to position [5, 0]
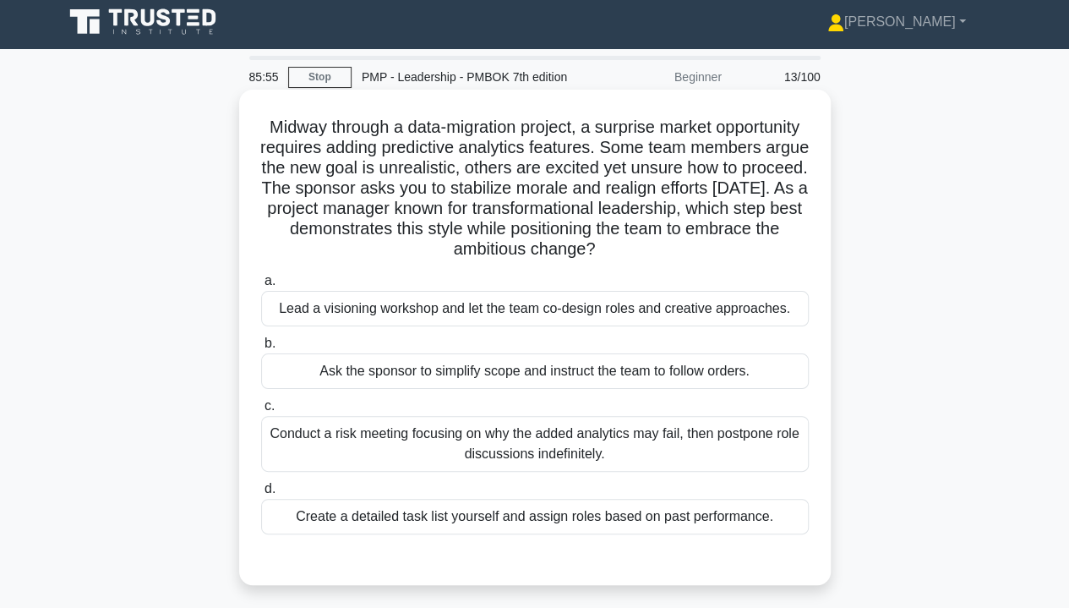
click at [725, 304] on div "Lead a visioning workshop and let the team co-design roles and creative approac…" at bounding box center [535, 309] width 548 height 36
click at [261, 287] on input "a. Lead a visioning workshop and let the team co-design roles and creative appr…" at bounding box center [261, 281] width 0 height 11
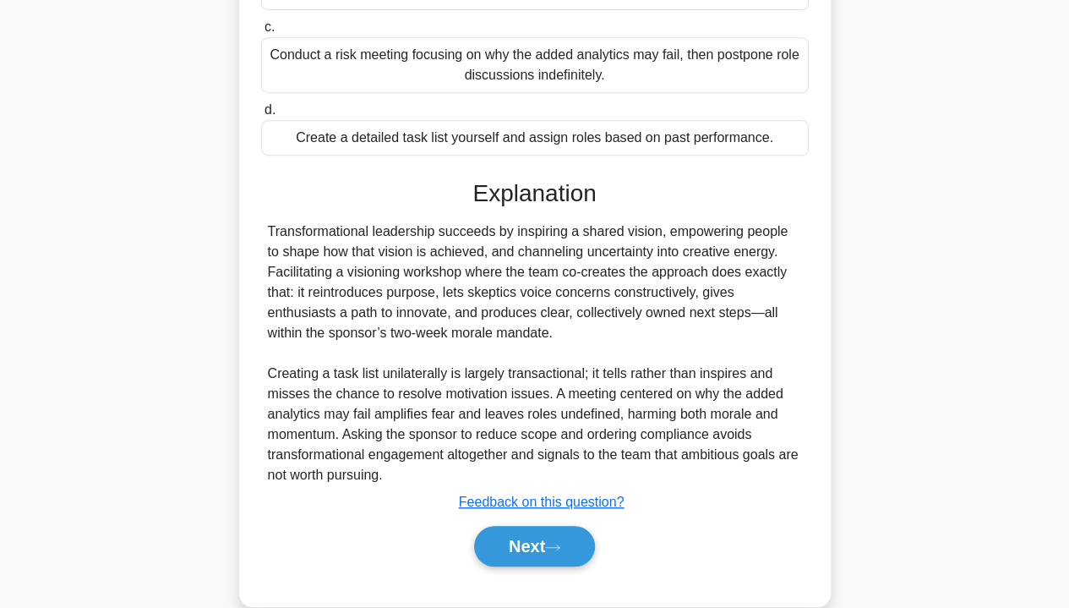
scroll to position [412, 0]
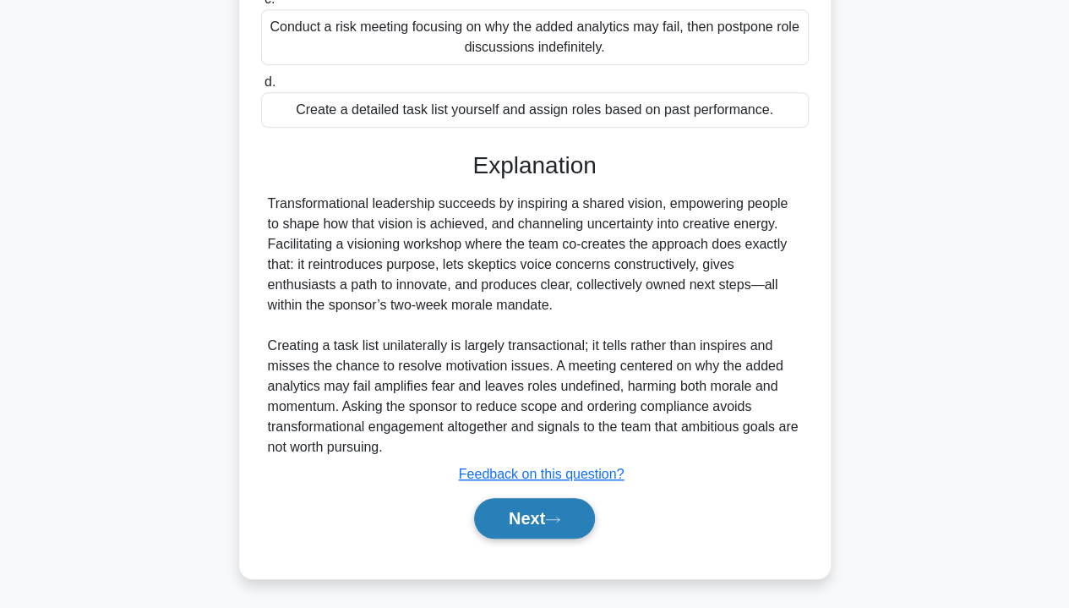
click at [553, 522] on icon at bounding box center [552, 519] width 15 height 9
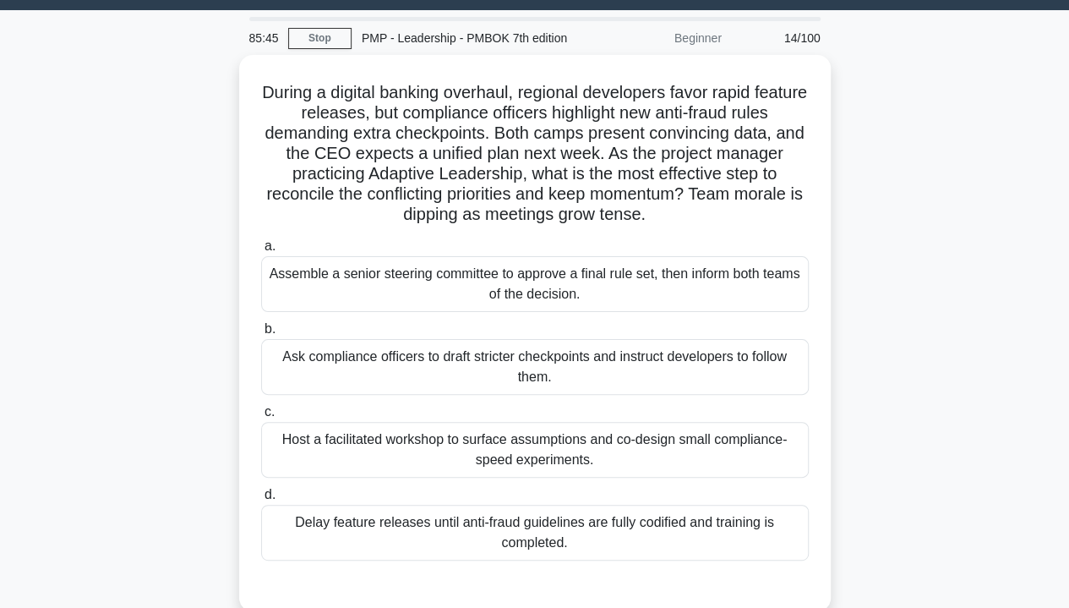
scroll to position [39, 0]
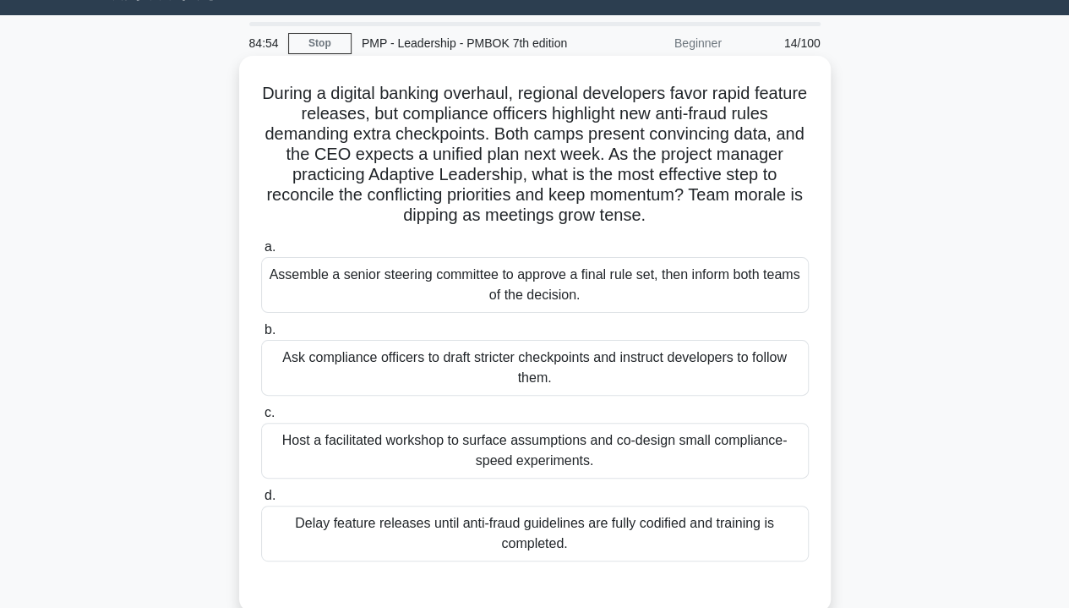
click at [752, 463] on div "Host a facilitated workshop to surface assumptions and co-design small complian…" at bounding box center [535, 451] width 548 height 56
click at [261, 418] on input "c. Host a facilitated workshop to surface assumptions and co-design small compl…" at bounding box center [261, 413] width 0 height 11
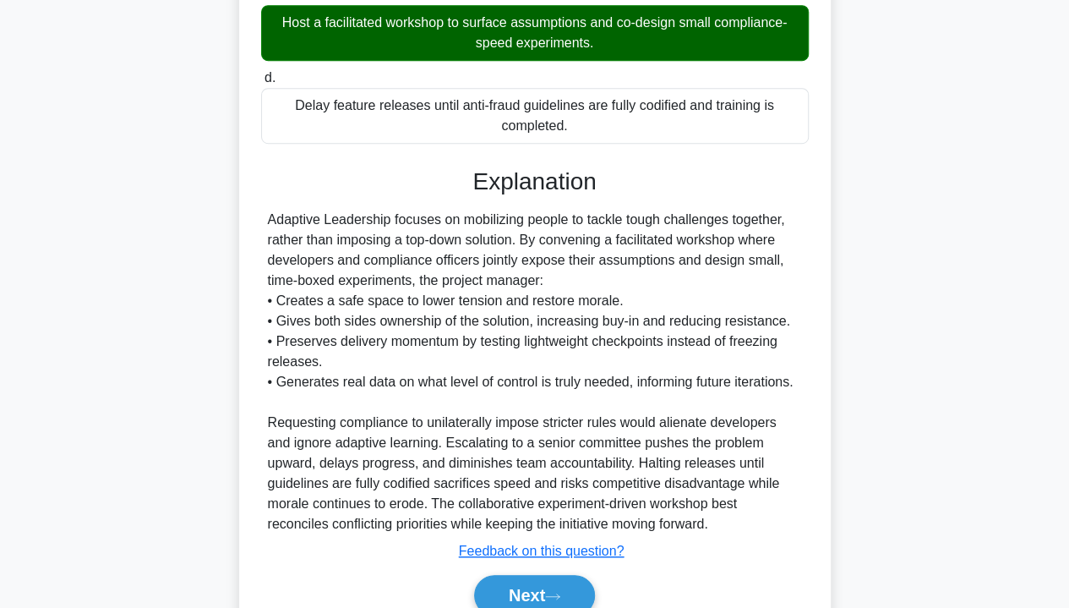
scroll to position [533, 0]
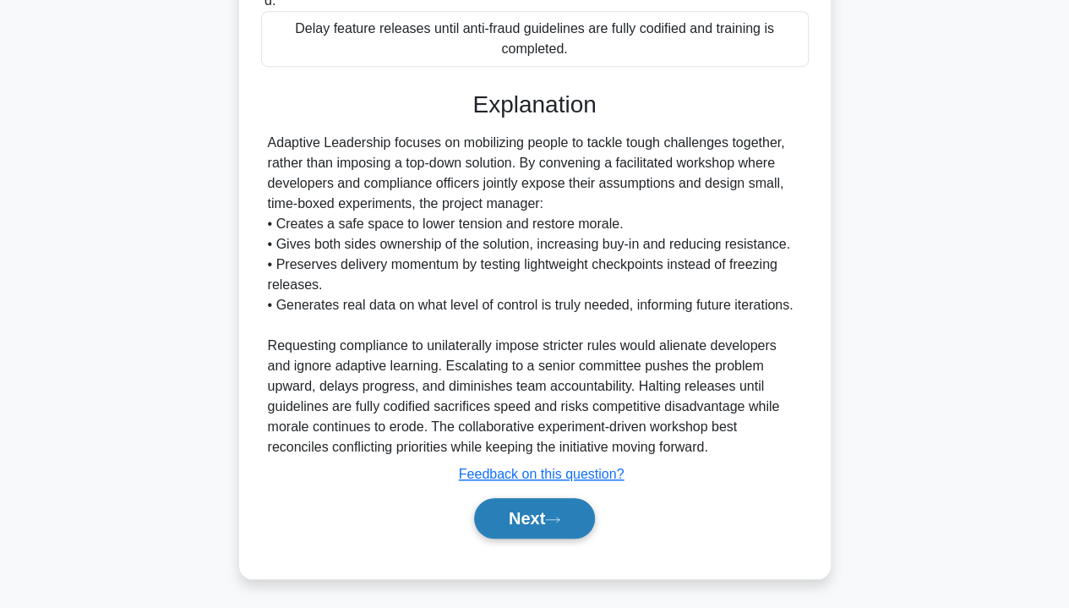
click at [548, 518] on button "Next" at bounding box center [534, 518] width 121 height 41
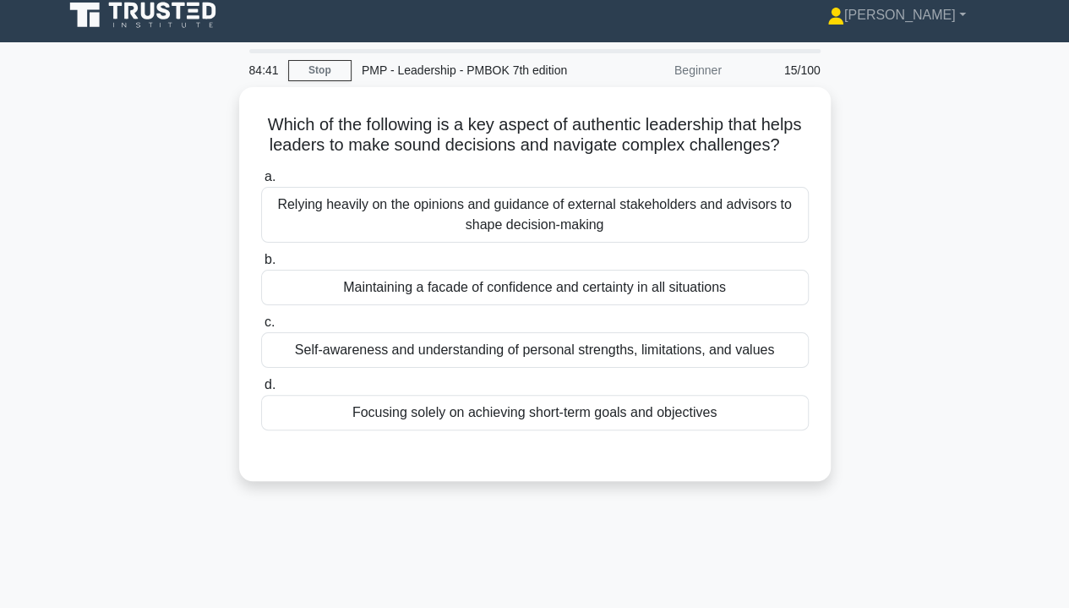
scroll to position [0, 0]
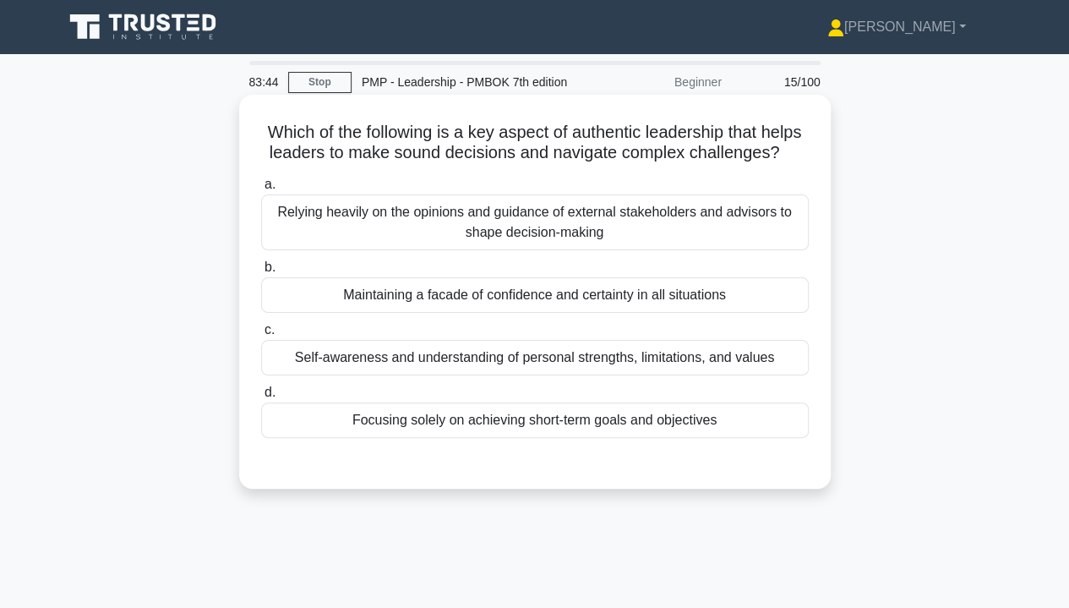
click at [720, 375] on div "Self-awareness and understanding of personal strengths, limitations, and values" at bounding box center [535, 358] width 548 height 36
click at [261, 336] on input "c. Self-awareness and understanding of personal strengths, limitations, and val…" at bounding box center [261, 330] width 0 height 11
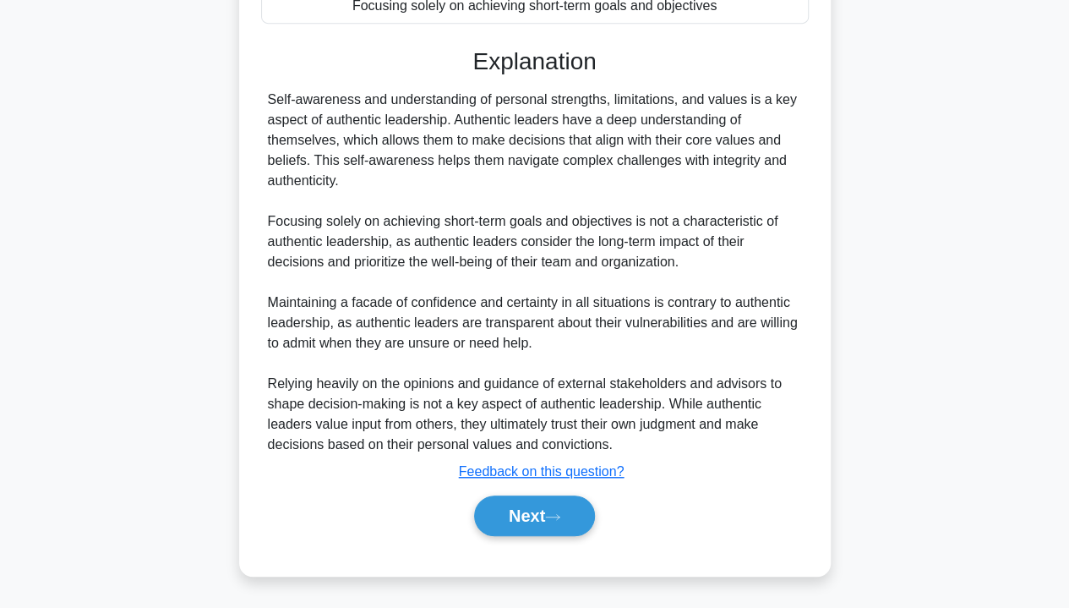
scroll to position [432, 0]
click at [528, 517] on button "Next" at bounding box center [534, 515] width 121 height 41
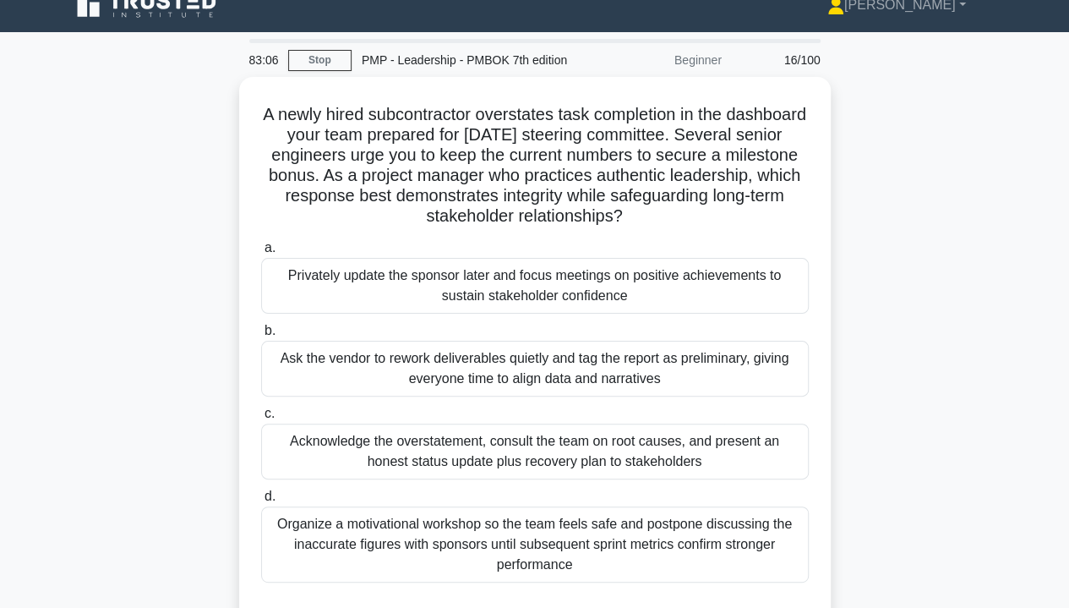
scroll to position [18, 0]
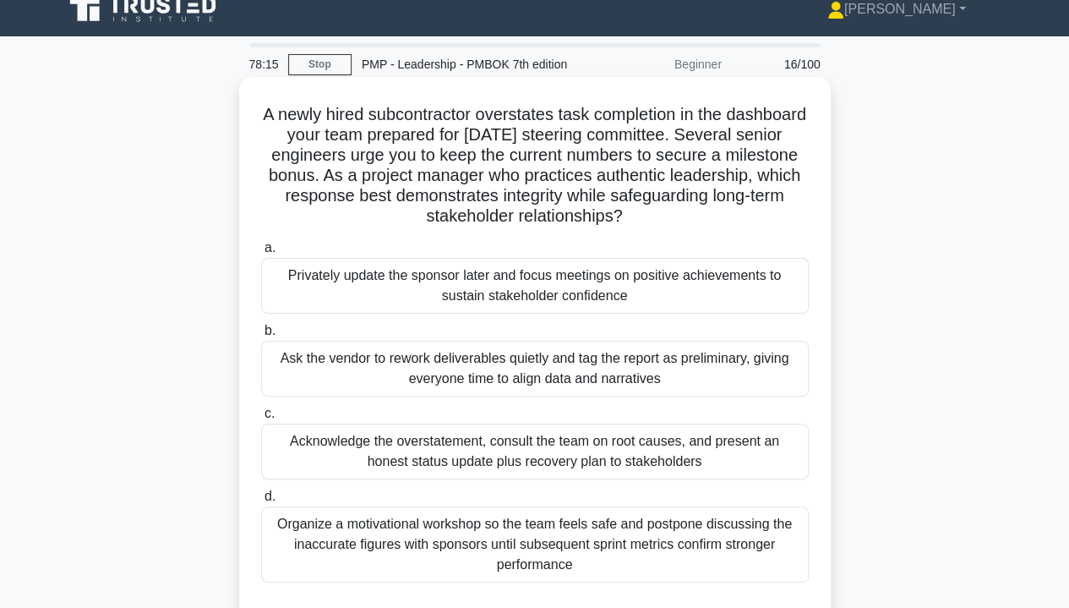
click at [342, 454] on div "Acknowledge the overstatement, consult the team on root causes, and present an …" at bounding box center [535, 452] width 548 height 56
click at [261, 419] on input "c. Acknowledge the overstatement, consult the team on root causes, and present …" at bounding box center [261, 413] width 0 height 11
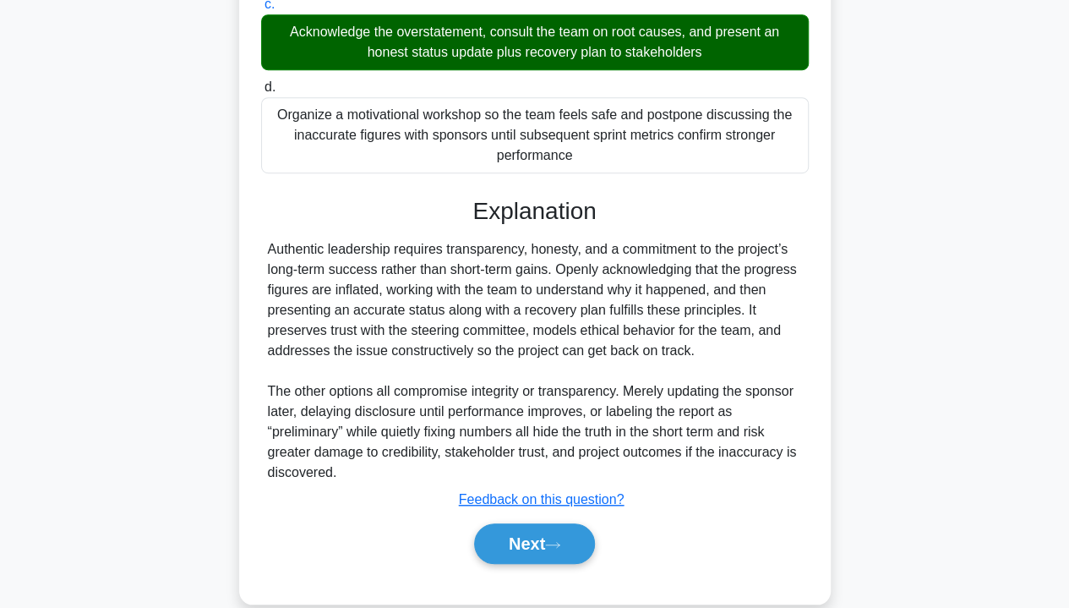
scroll to position [452, 0]
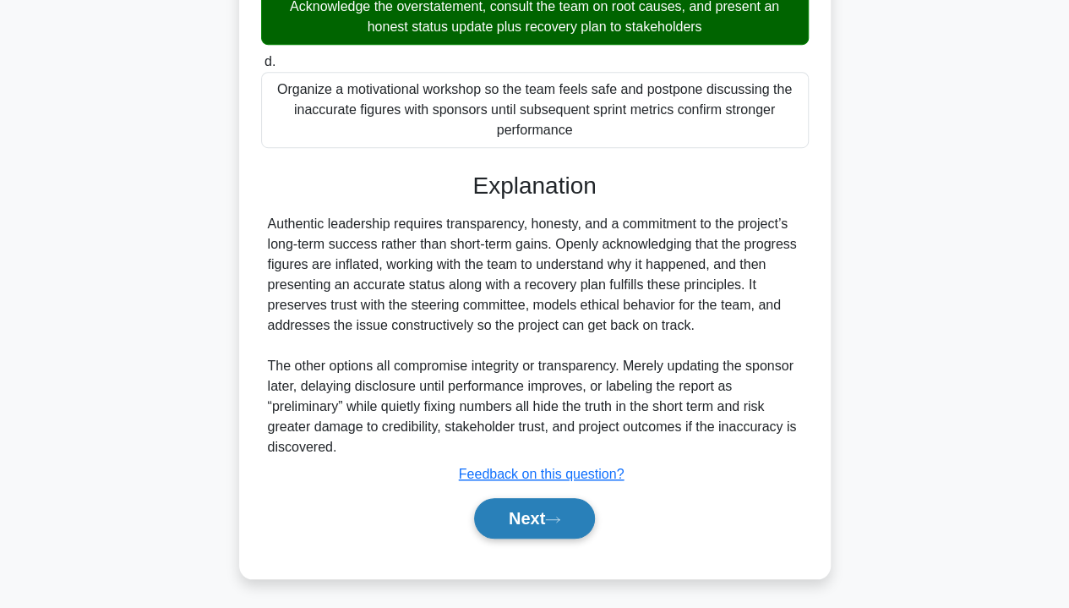
click at [521, 526] on button "Next" at bounding box center [534, 518] width 121 height 41
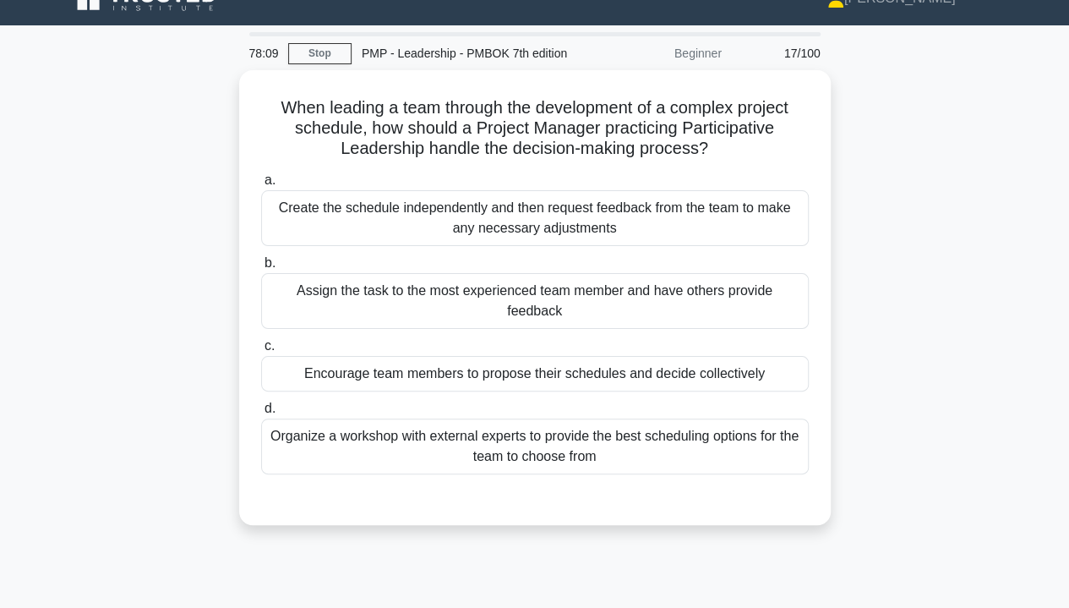
scroll to position [28, 0]
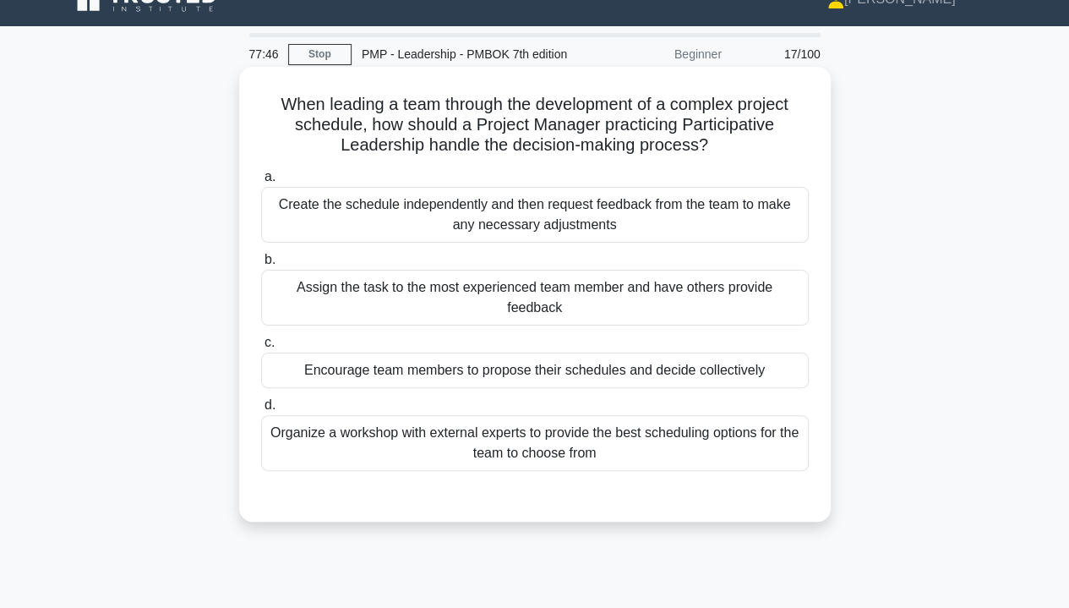
click at [372, 365] on div "Encourage team members to propose their schedules and decide collectively" at bounding box center [535, 371] width 548 height 36
click at [261, 348] on input "c. Encourage team members to propose their schedules and decide collectively" at bounding box center [261, 342] width 0 height 11
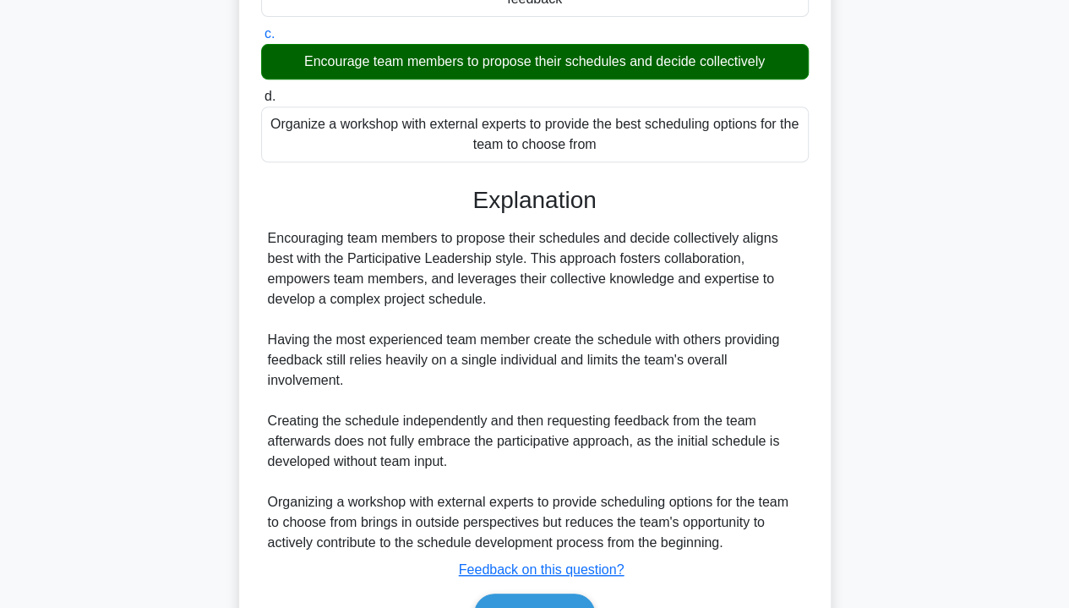
scroll to position [412, 0]
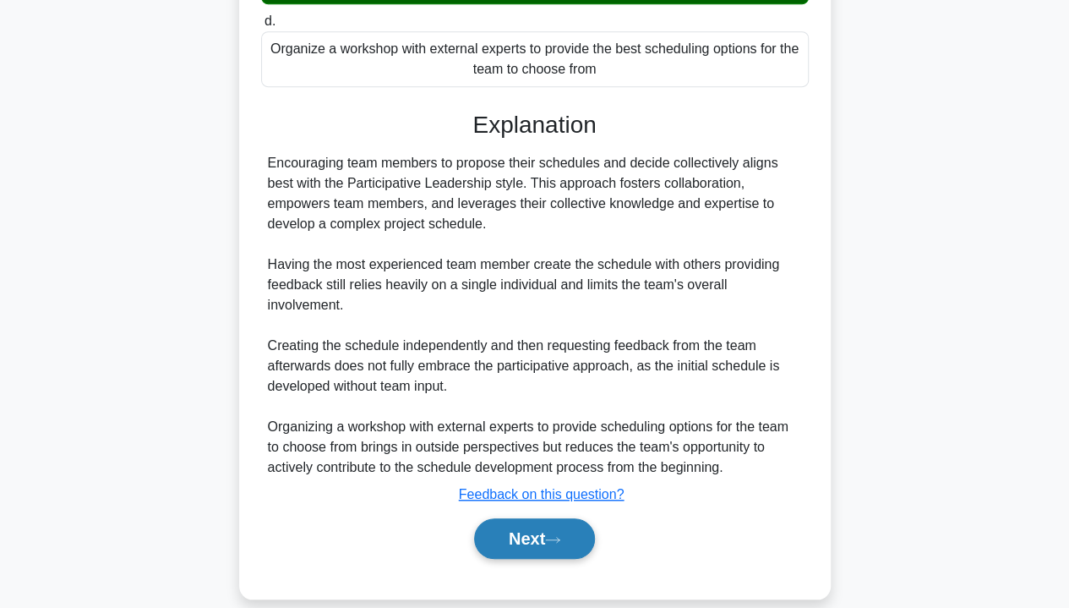
click at [543, 518] on button "Next" at bounding box center [534, 538] width 121 height 41
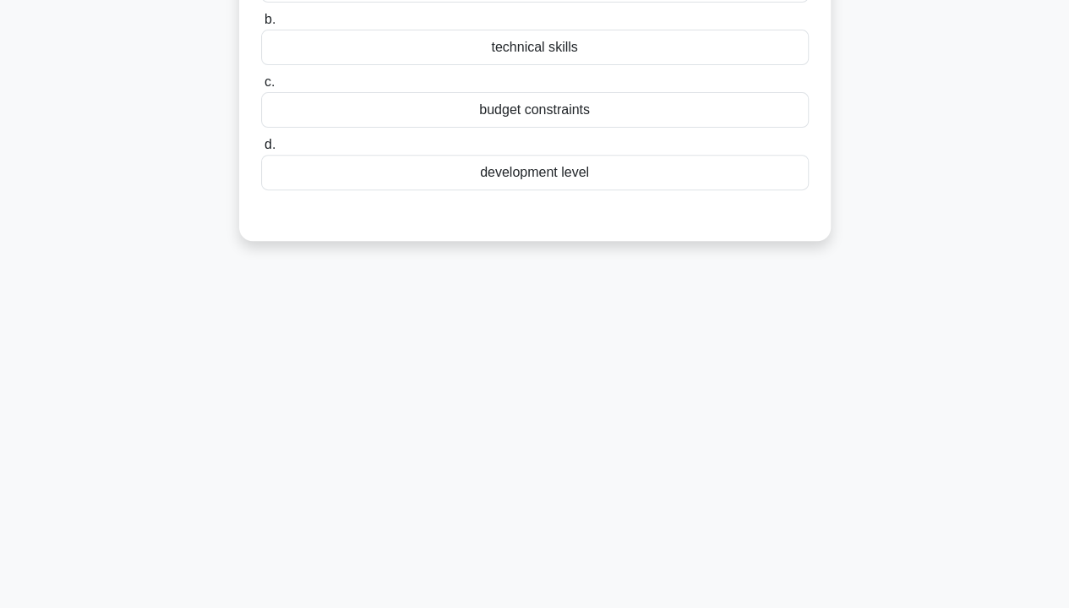
scroll to position [0, 0]
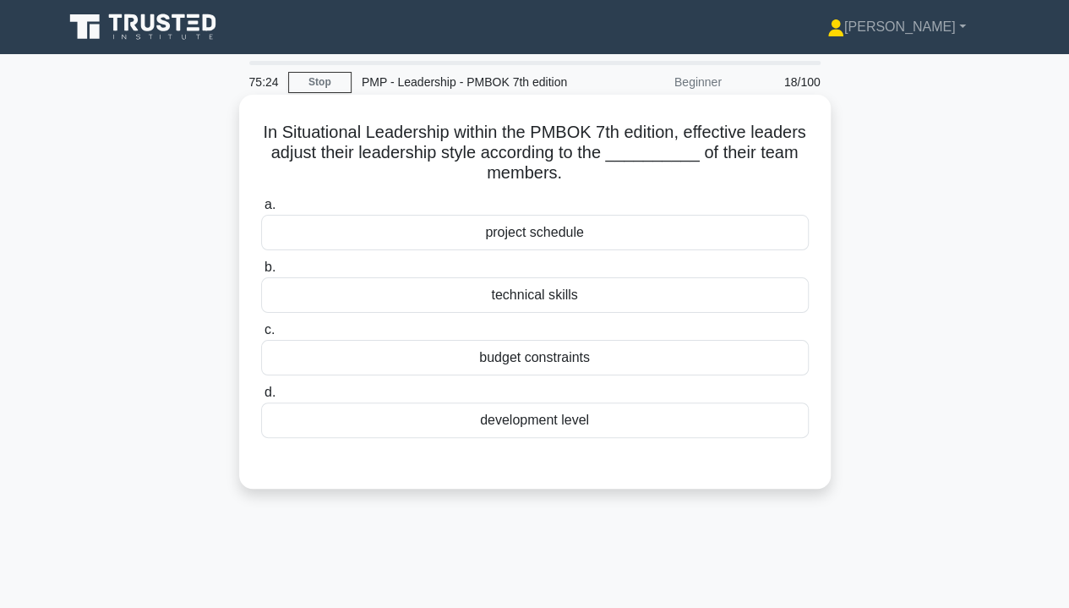
click at [698, 302] on div "technical skills" at bounding box center [535, 295] width 548 height 36
click at [261, 273] on input "b. technical skills" at bounding box center [261, 267] width 0 height 11
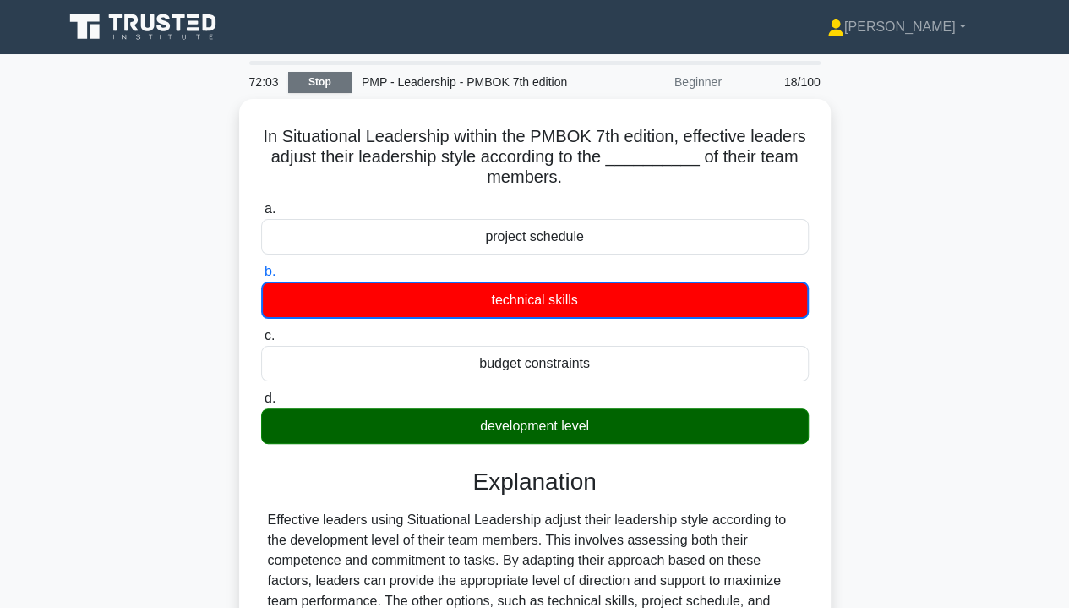
click at [330, 79] on link "Stop" at bounding box center [319, 82] width 63 height 21
